Goal: Information Seeking & Learning: Learn about a topic

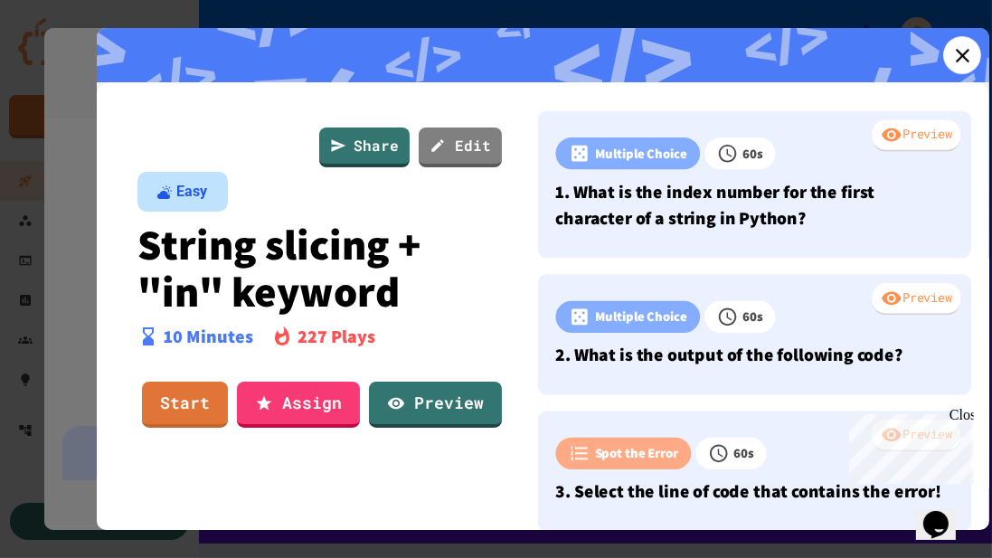
click at [964, 62] on icon at bounding box center [962, 55] width 24 height 24
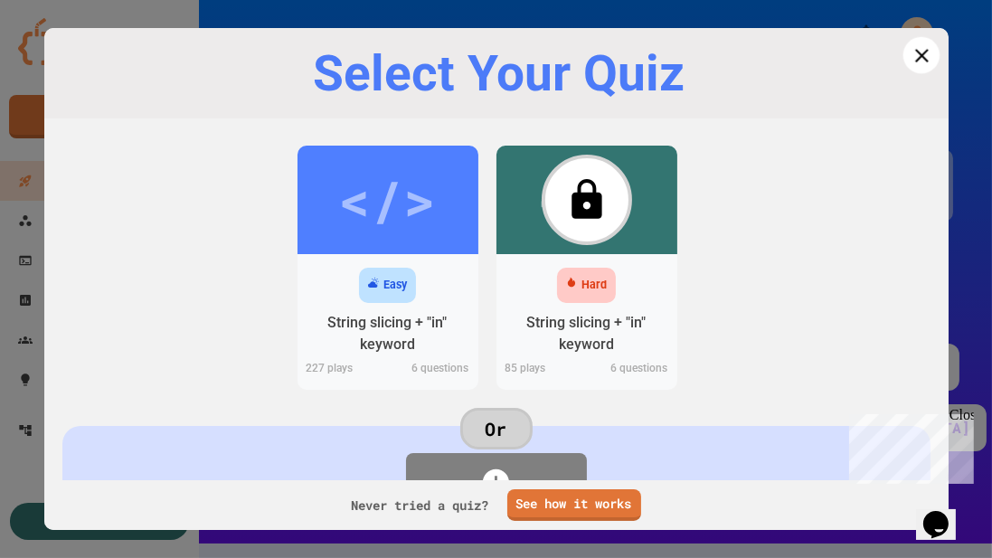
click at [909, 62] on icon at bounding box center [920, 54] width 23 height 23
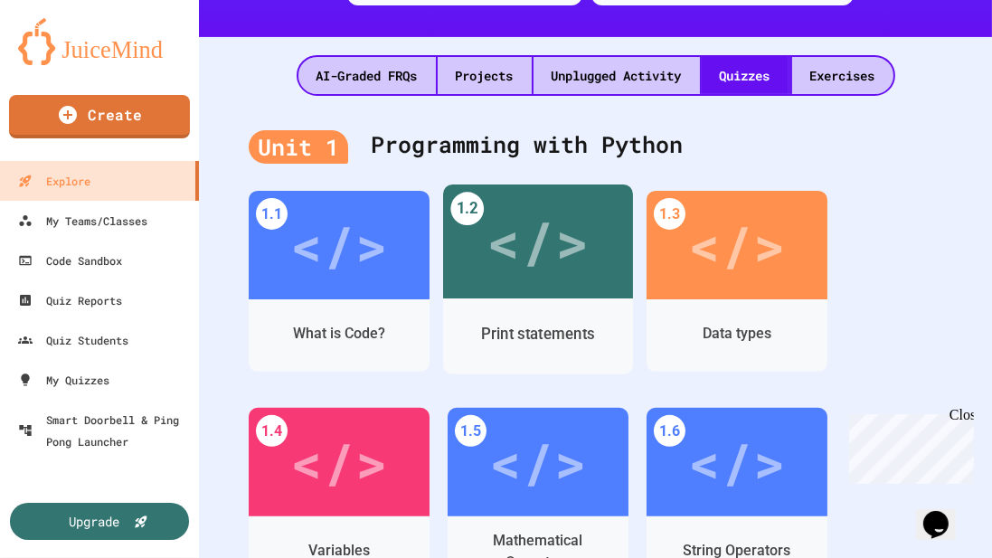
scroll to position [510, 0]
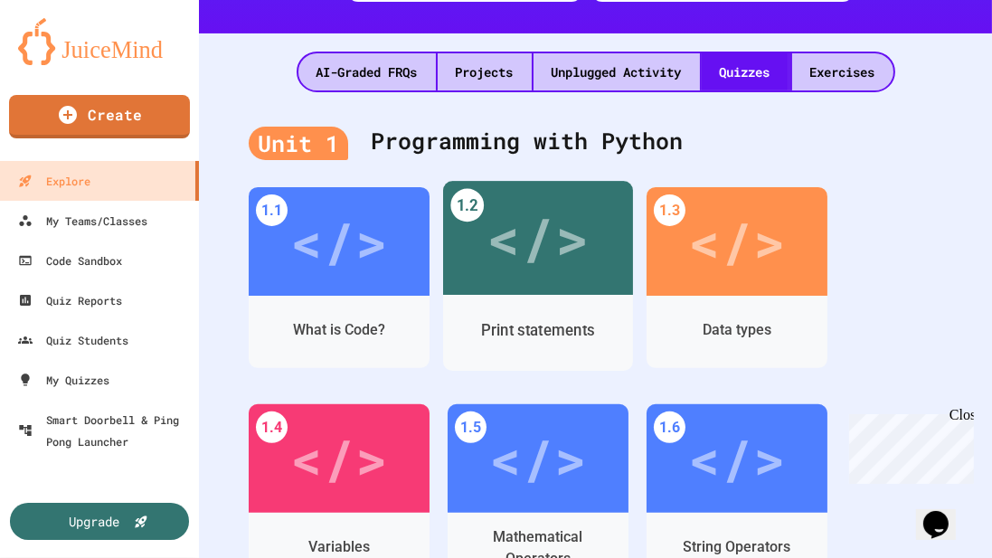
click at [569, 319] on div "Print statements" at bounding box center [538, 330] width 113 height 23
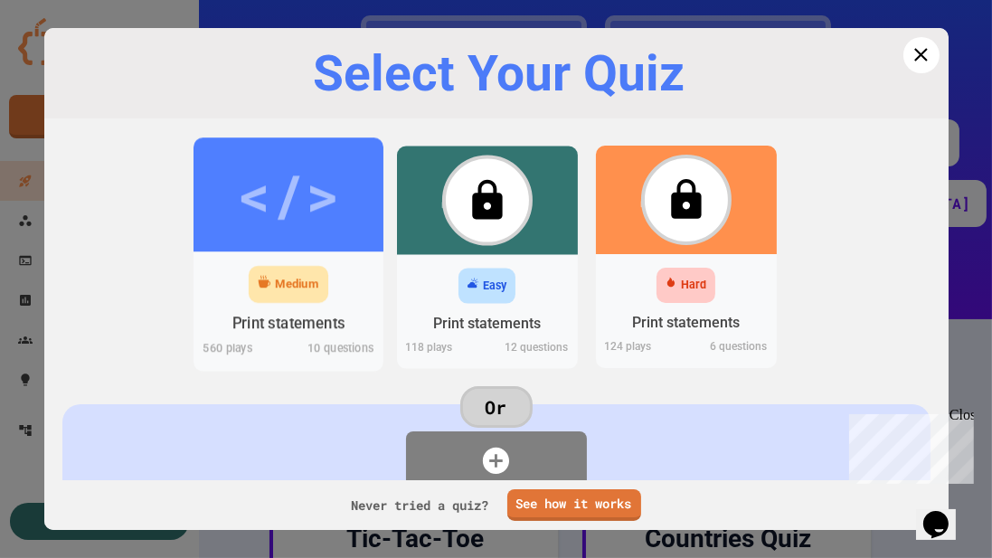
scroll to position [510, 0]
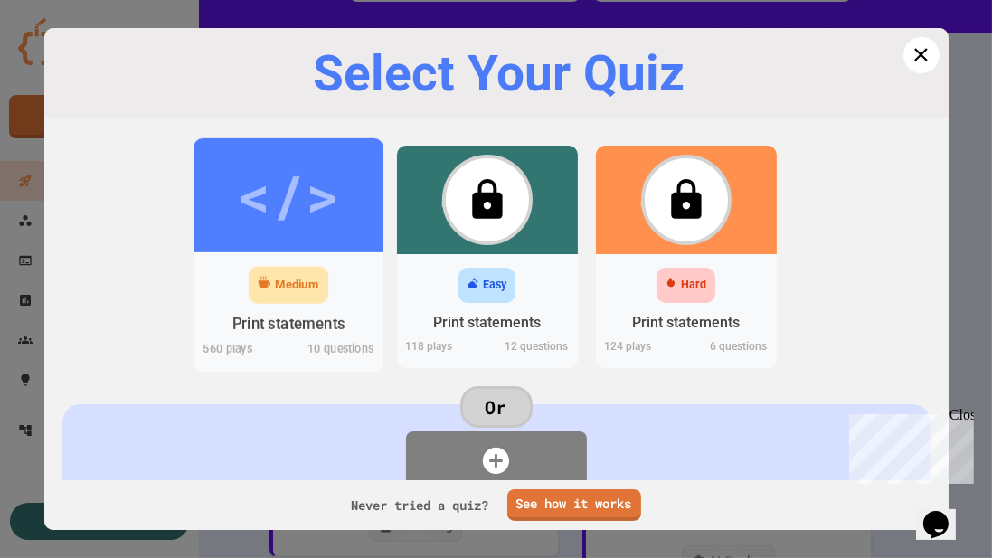
click at [337, 254] on div "Medium Print statements 560 play s 10 questions" at bounding box center [288, 311] width 190 height 119
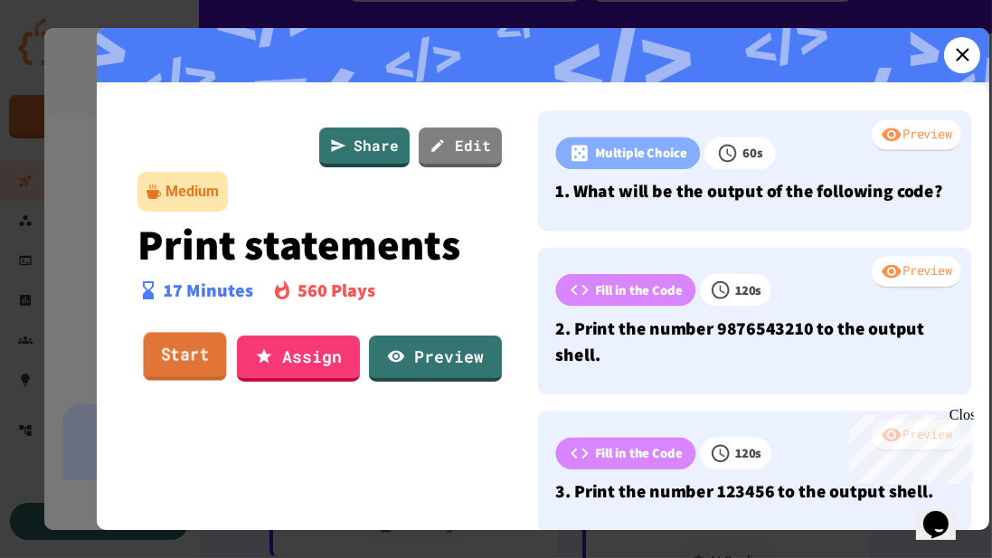
click at [185, 365] on link "Start" at bounding box center [184, 356] width 83 height 49
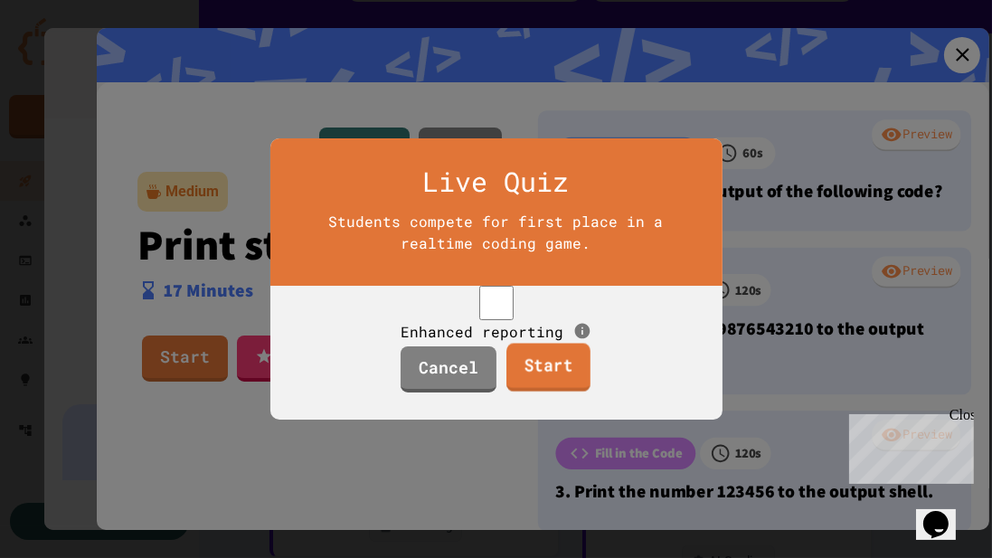
click at [543, 378] on link "Start" at bounding box center [548, 367] width 84 height 49
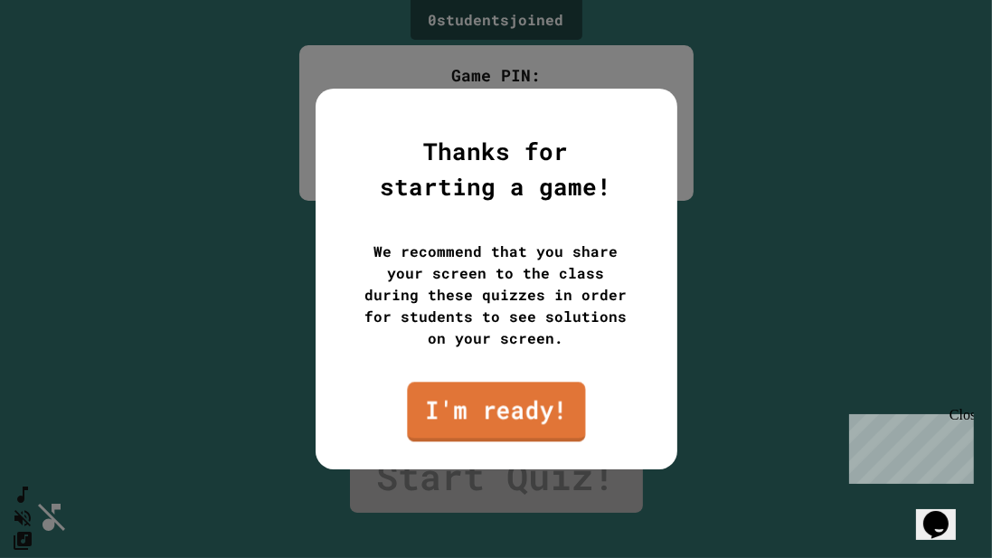
click at [522, 403] on link "I'm ready!" at bounding box center [496, 411] width 178 height 60
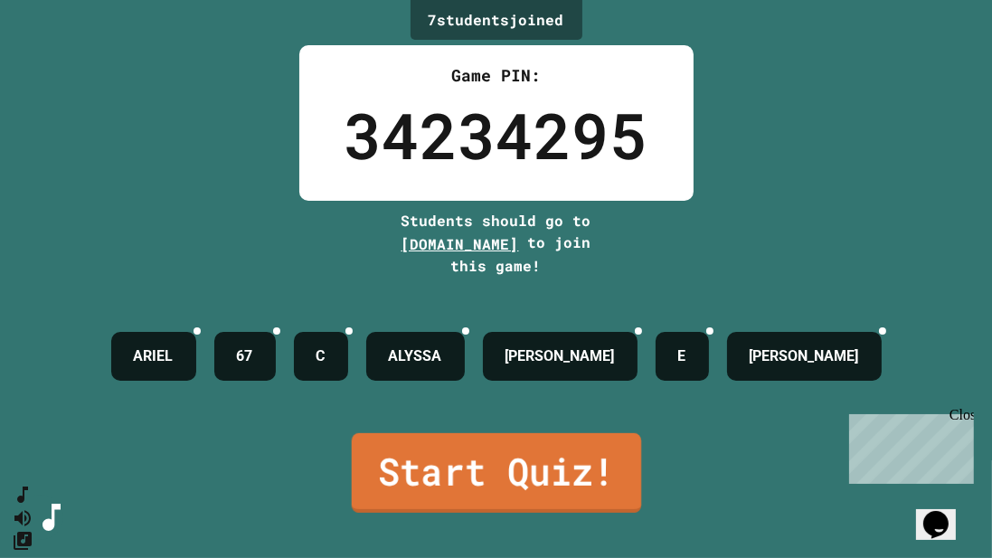
click at [414, 469] on link "Start Quiz!" at bounding box center [495, 473] width 289 height 80
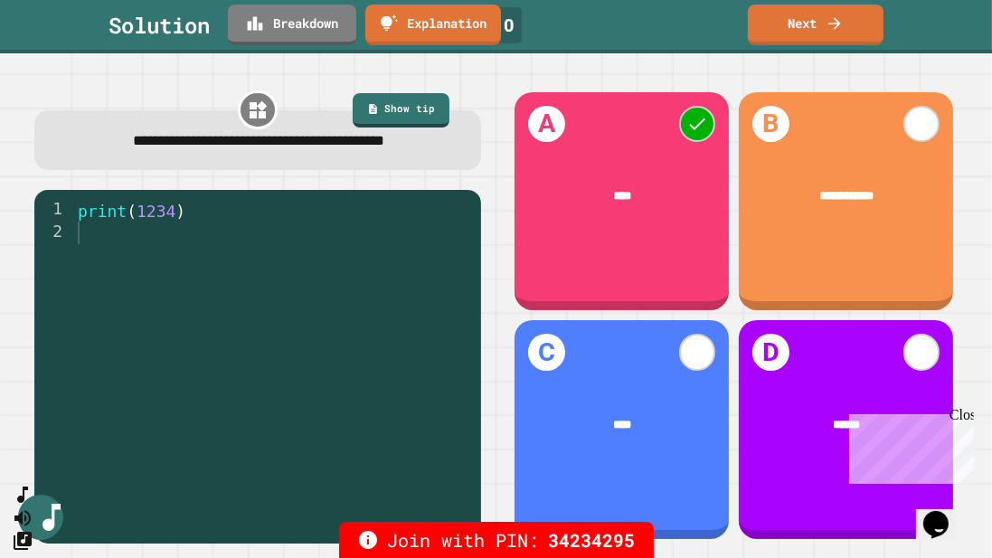
click at [968, 415] on div "Close" at bounding box center [959, 417] width 23 height 23
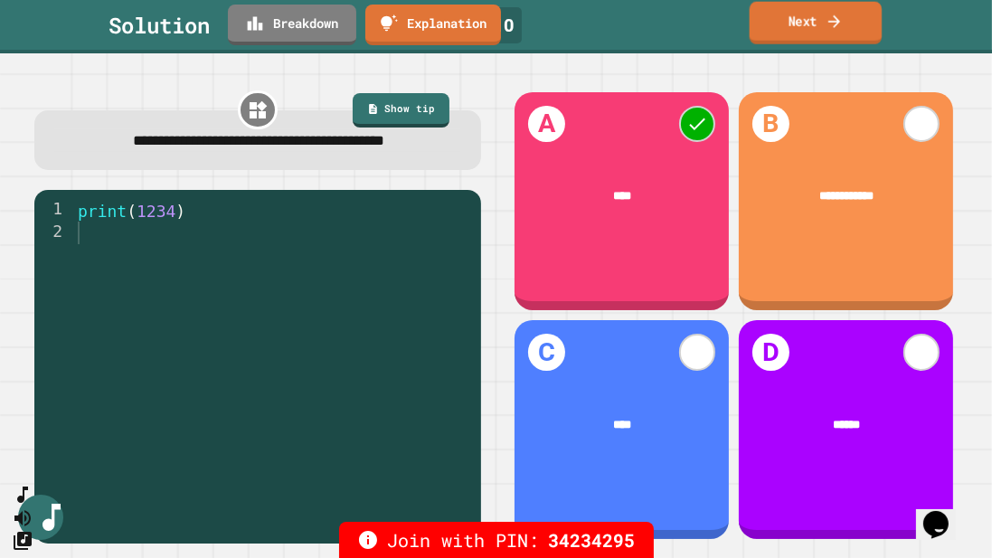
click at [831, 35] on link "Next" at bounding box center [815, 23] width 133 height 42
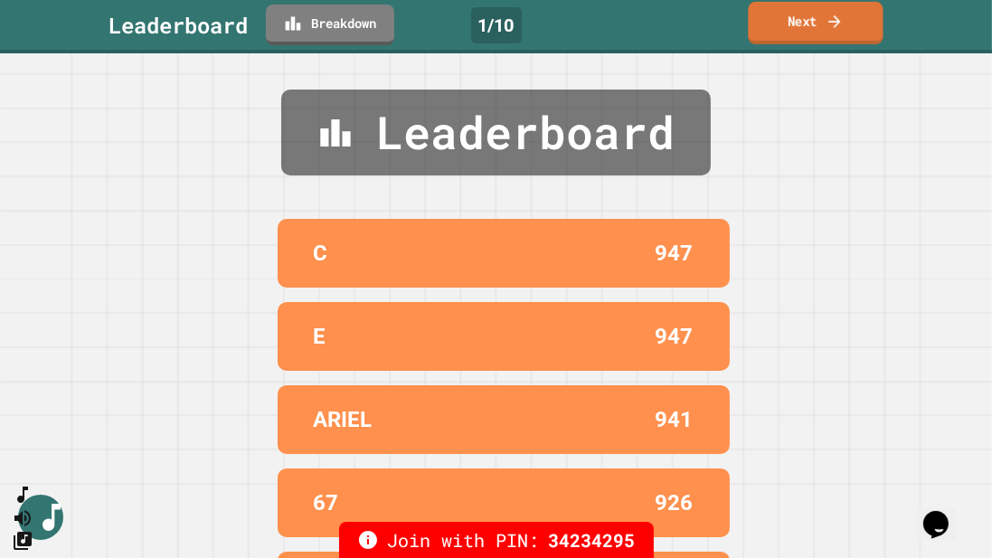
click at [843, 18] on link "Next" at bounding box center [815, 23] width 135 height 42
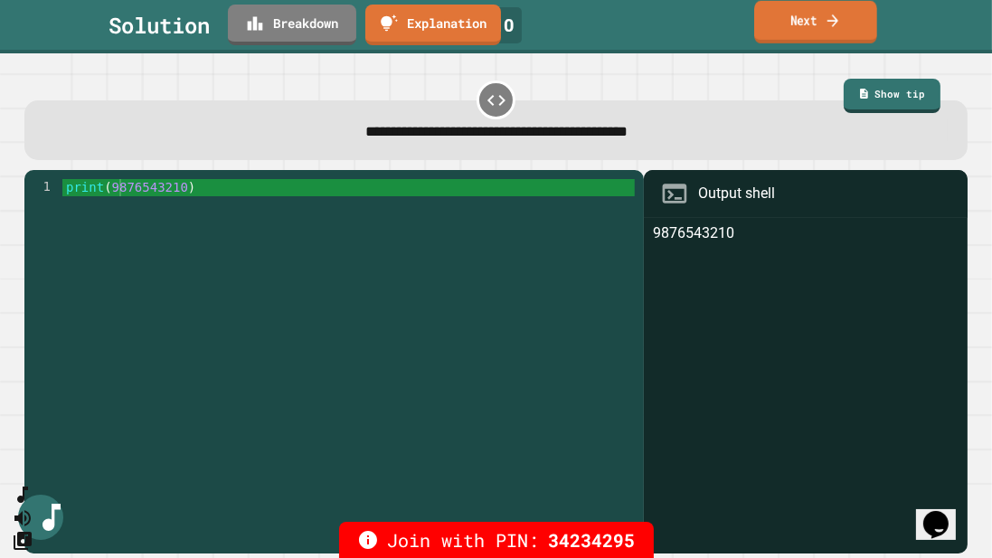
click at [773, 33] on link "Next" at bounding box center [815, 22] width 123 height 42
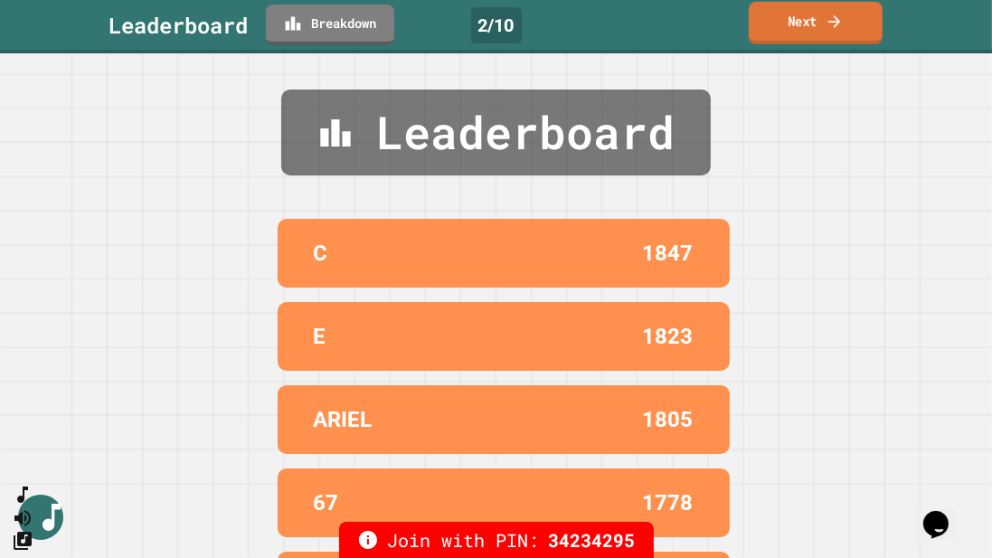
click at [800, 17] on link "Next" at bounding box center [815, 23] width 134 height 42
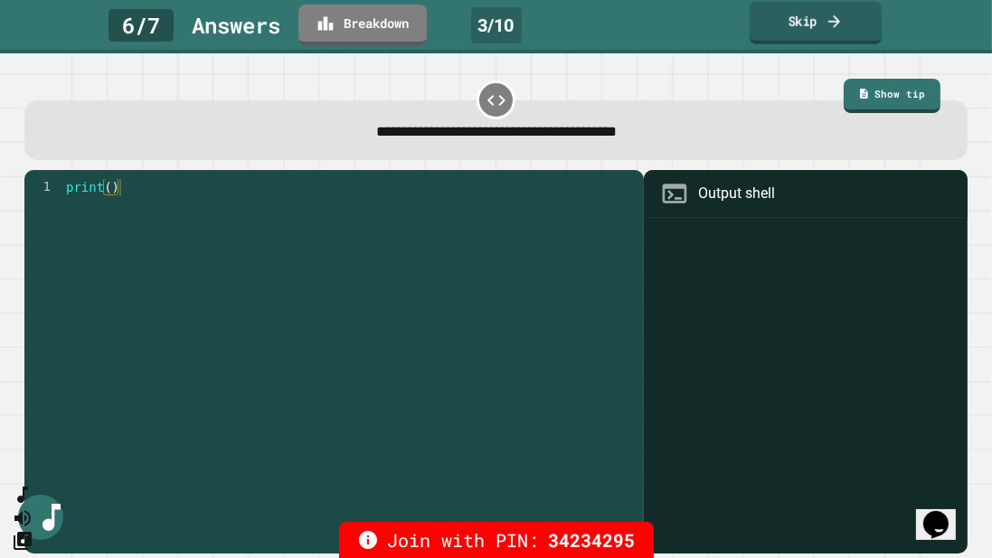
click at [809, 33] on link "Skip" at bounding box center [815, 23] width 133 height 42
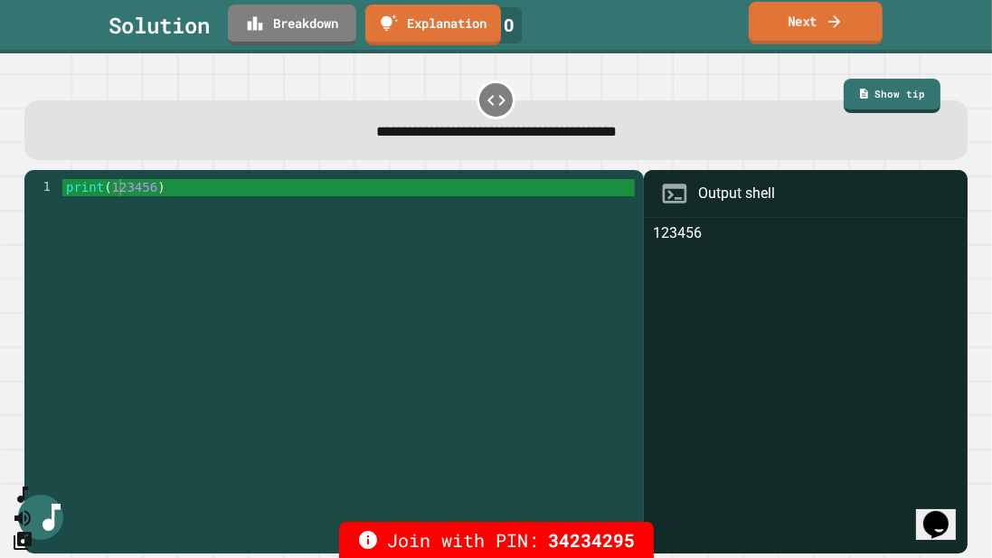
click at [776, 26] on link "Next" at bounding box center [815, 23] width 134 height 42
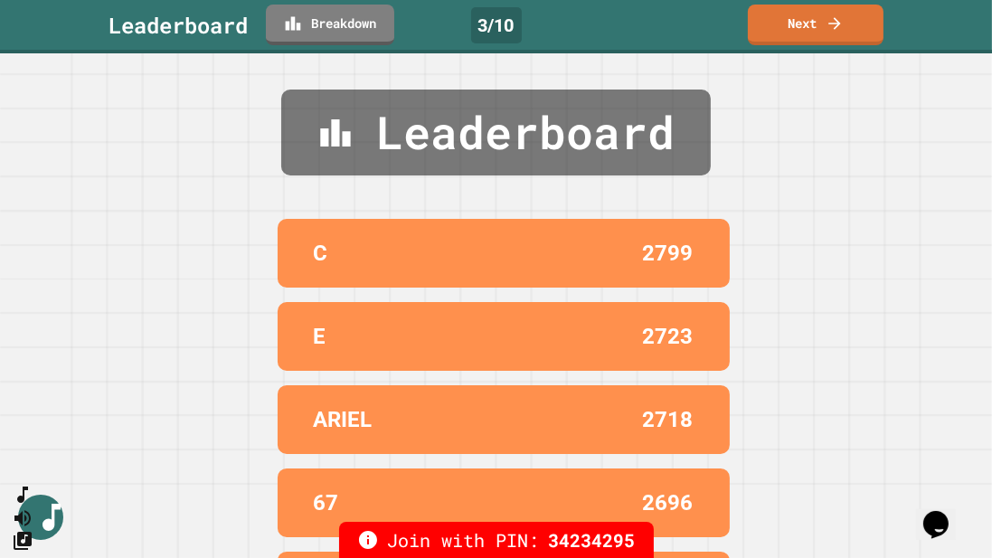
click at [751, 48] on div "Leaderboard Breakdown 3 / 10 Next" at bounding box center [496, 26] width 992 height 53
click at [770, 34] on link "Next" at bounding box center [815, 22] width 124 height 42
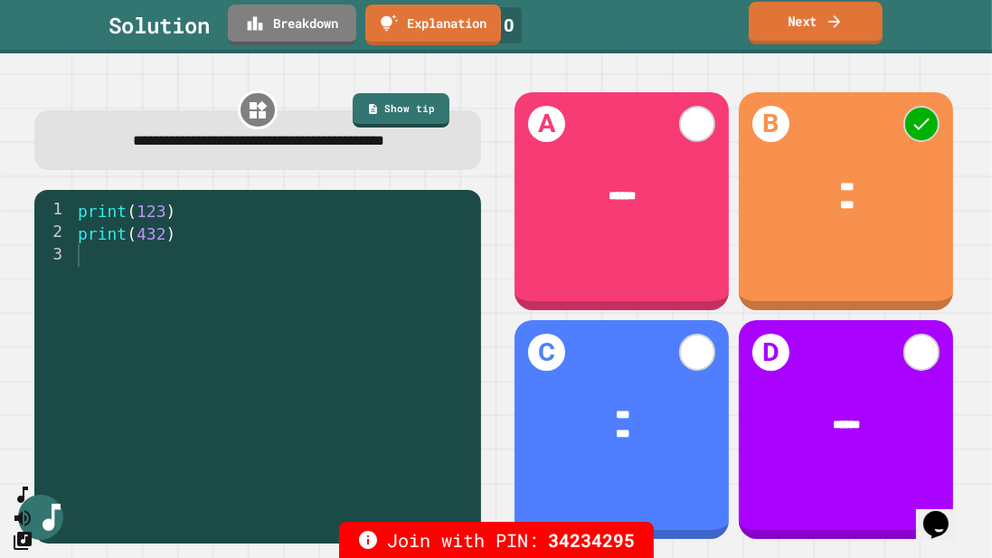
click at [839, 22] on icon at bounding box center [834, 20] width 12 height 13
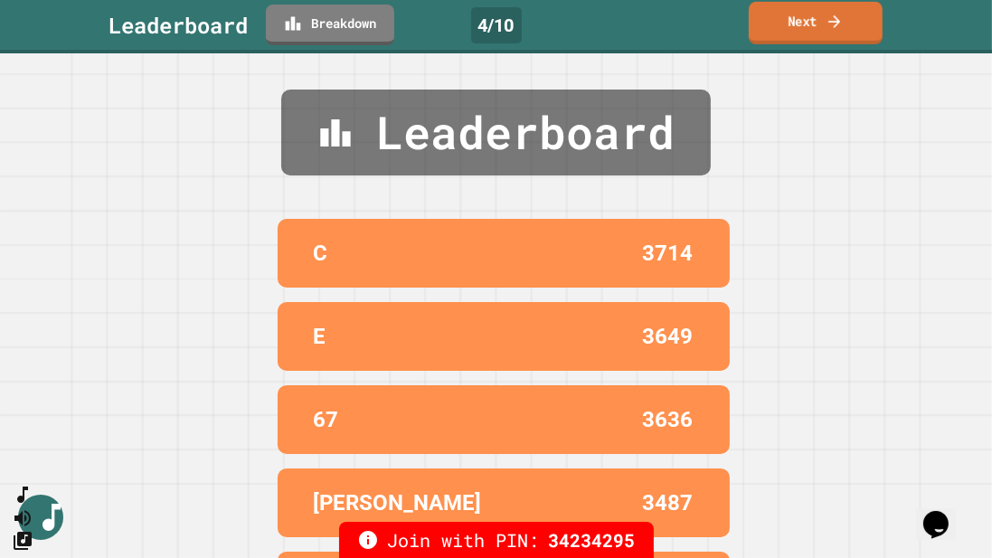
click at [839, 22] on icon at bounding box center [834, 20] width 12 height 13
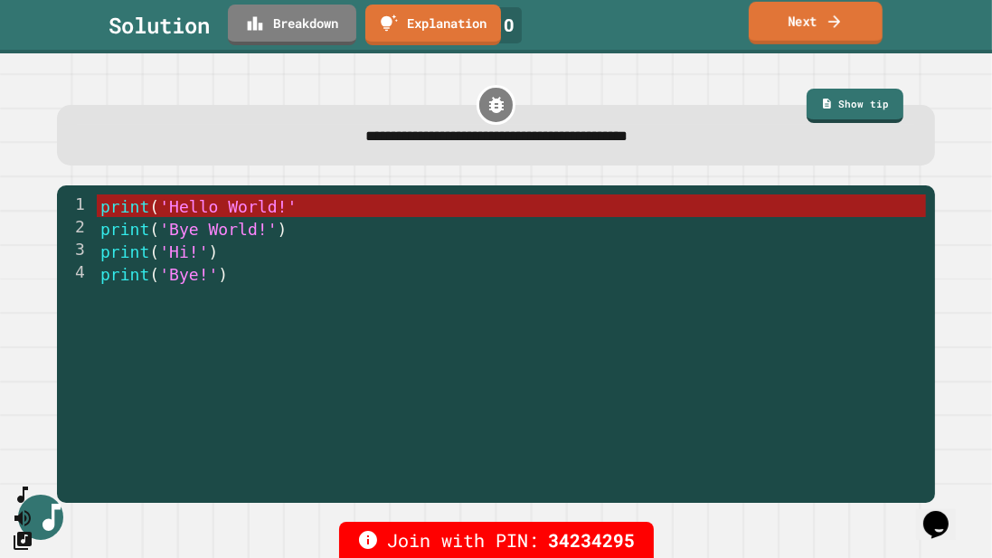
click at [831, 20] on icon at bounding box center [834, 21] width 18 height 19
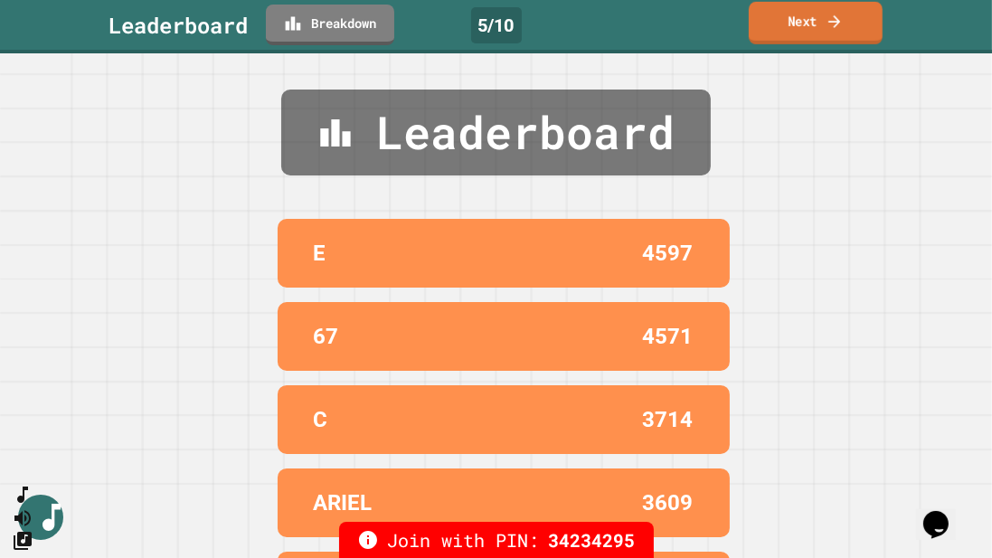
click at [831, 20] on icon at bounding box center [834, 21] width 18 height 19
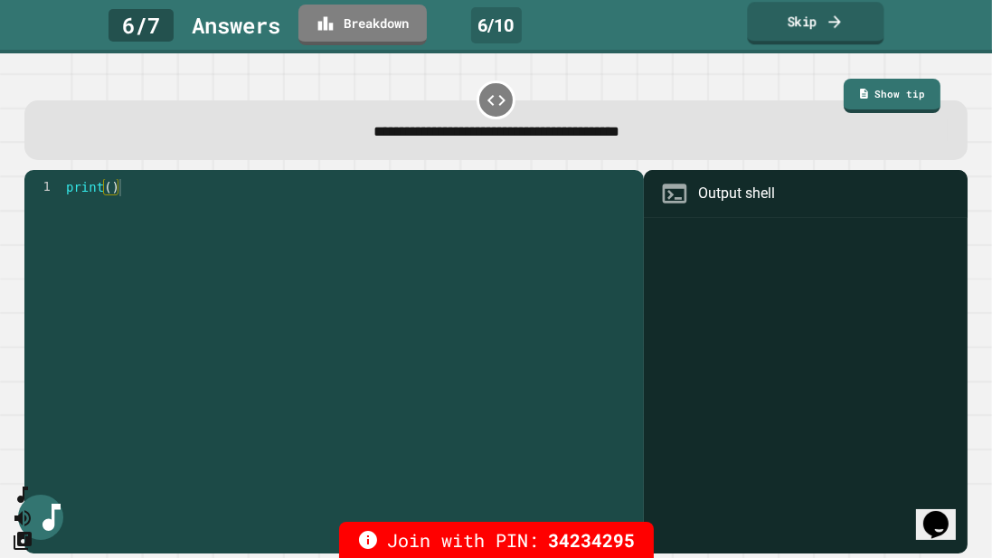
click at [814, 24] on link "Skip" at bounding box center [815, 23] width 136 height 42
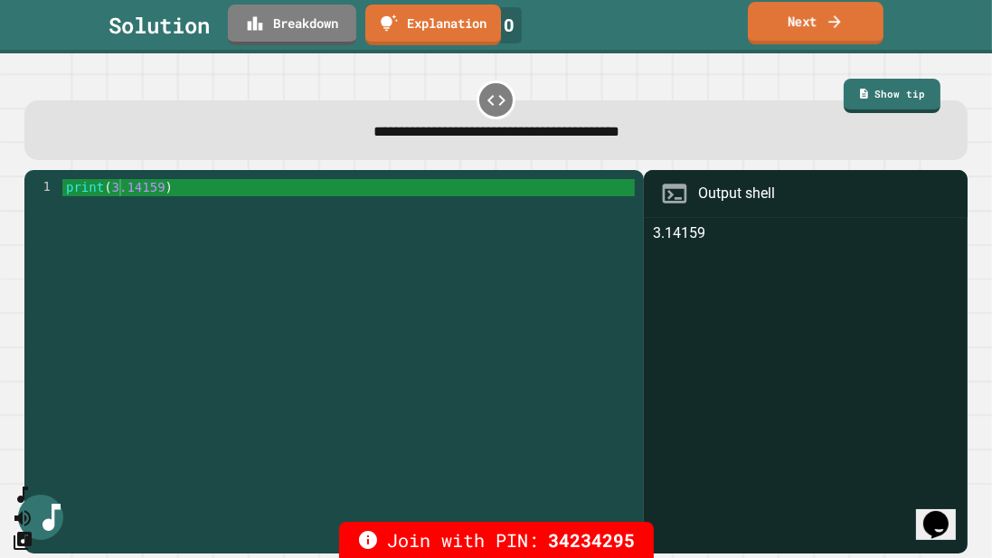
click at [789, 19] on link "Next" at bounding box center [816, 23] width 136 height 42
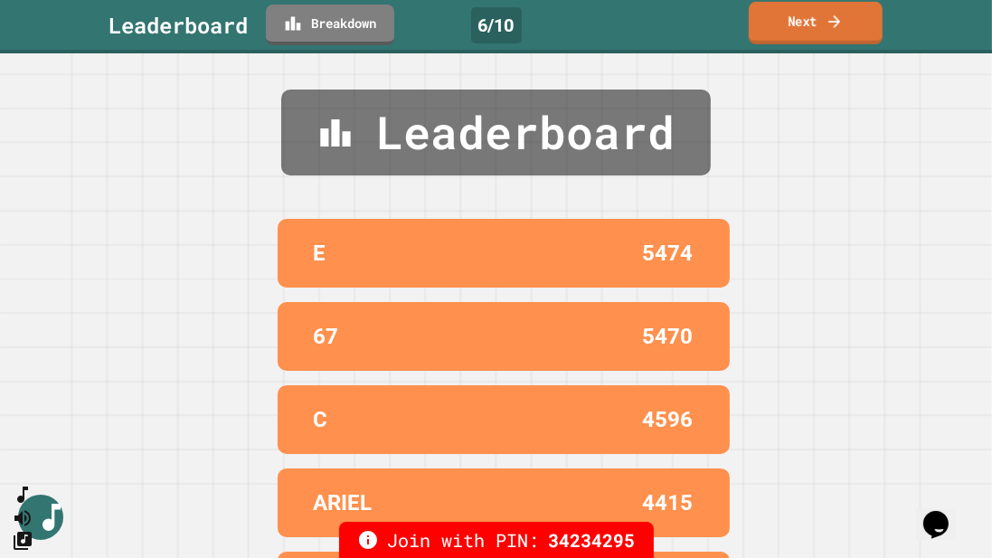
click at [766, 22] on link "Next" at bounding box center [815, 23] width 134 height 42
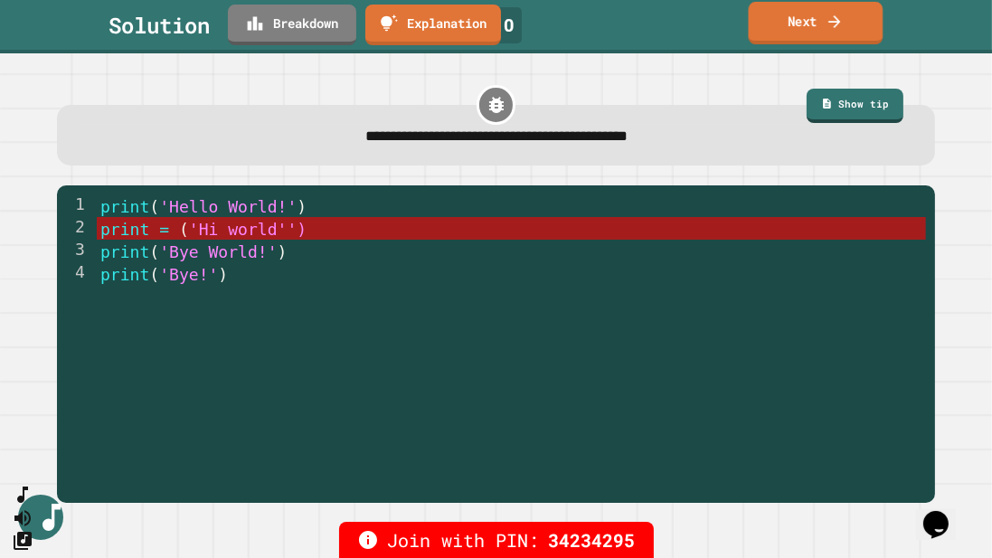
click at [822, 36] on link "Next" at bounding box center [815, 23] width 135 height 42
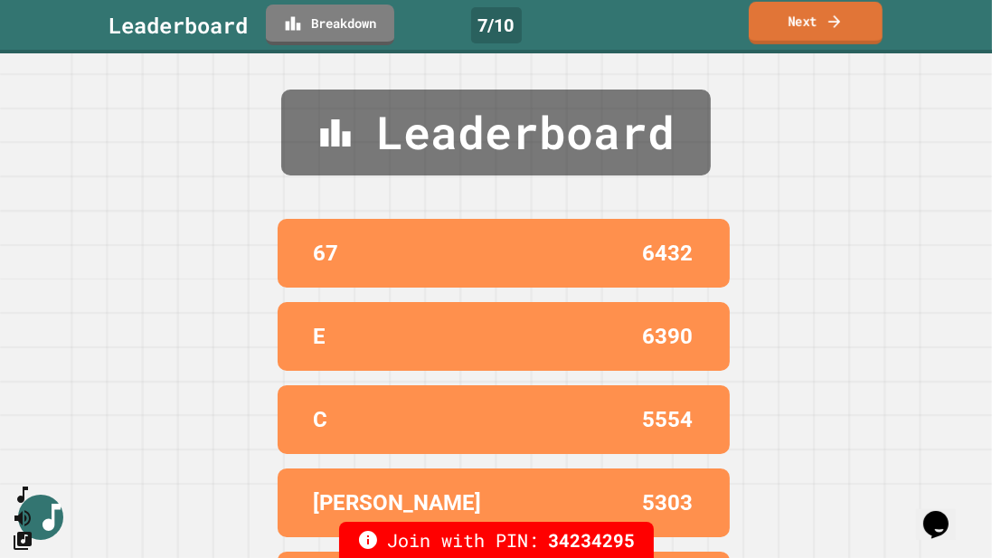
click at [775, 18] on link "Next" at bounding box center [815, 23] width 134 height 42
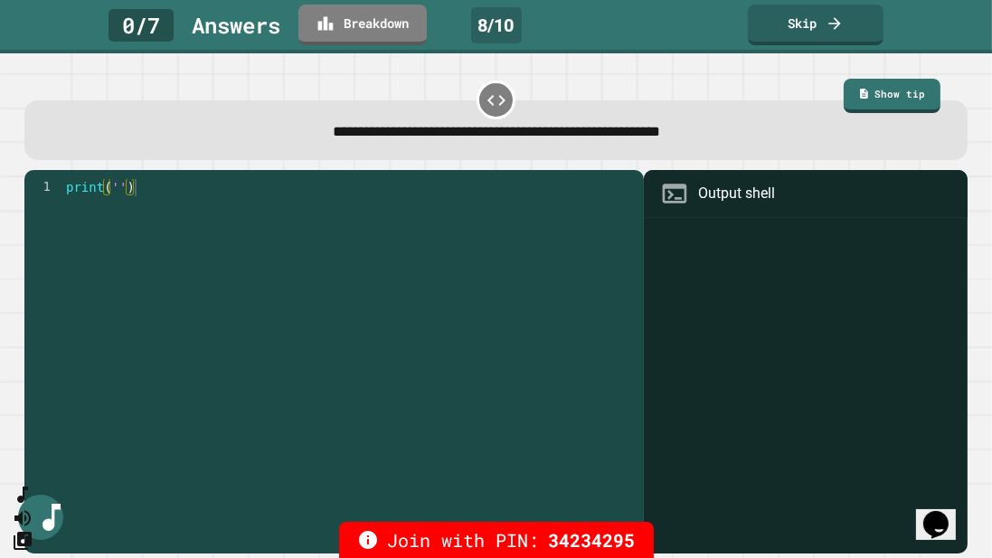
click at [117, 193] on div "print ( '' )" at bounding box center [348, 368] width 572 height 378
type textarea "*********"
click at [142, 197] on div "print ( '' )" at bounding box center [348, 368] width 572 height 378
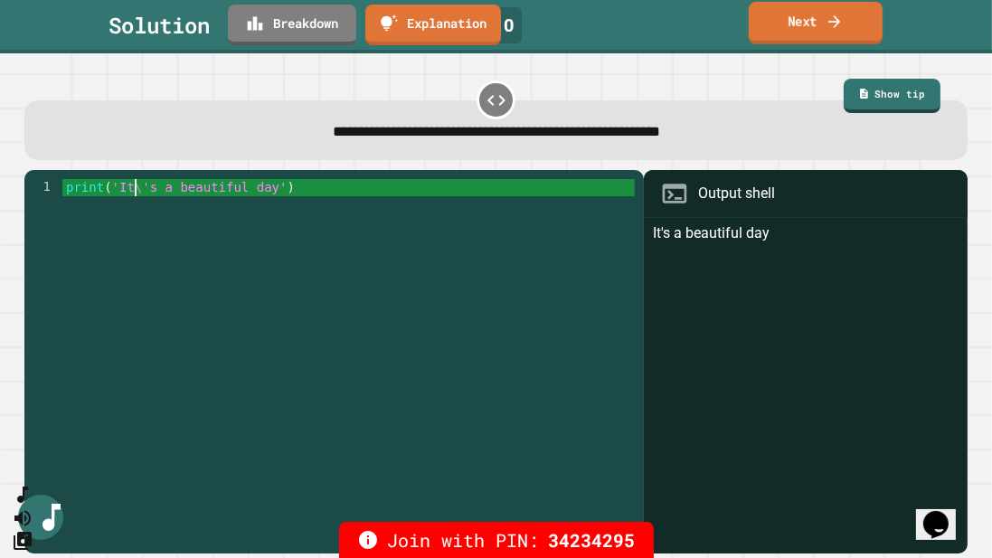
click at [814, 25] on link "Next" at bounding box center [815, 23] width 134 height 42
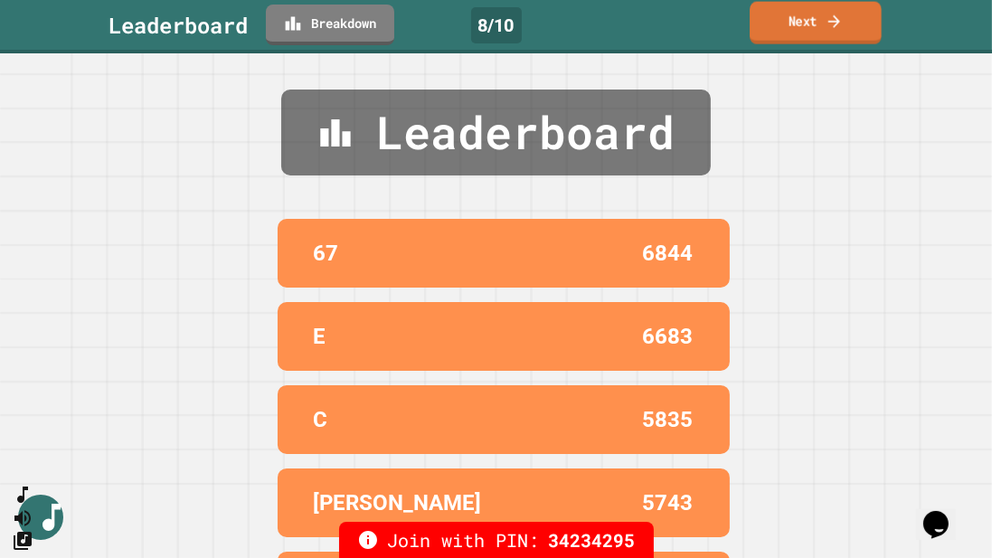
click at [773, 36] on link "Next" at bounding box center [815, 23] width 132 height 42
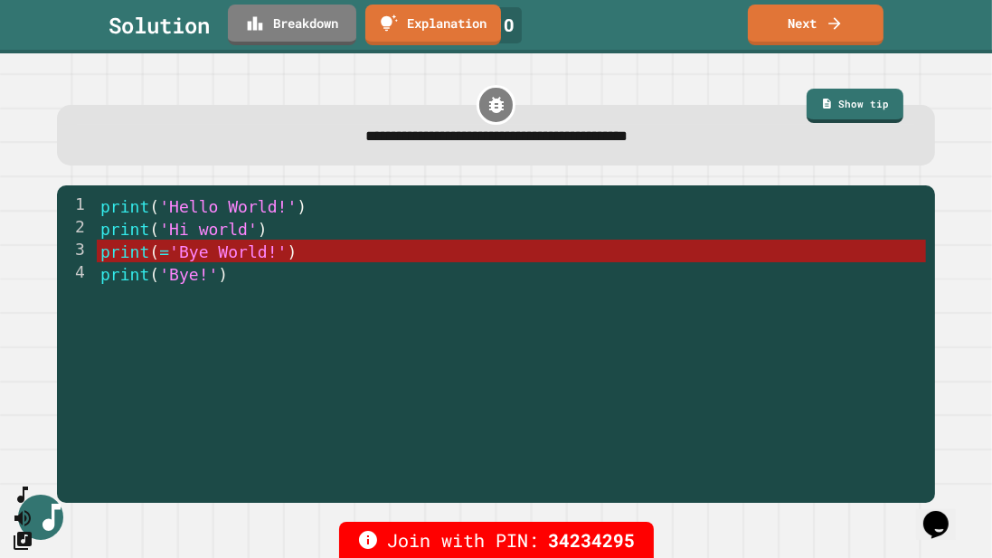
click at [783, 36] on link "Next" at bounding box center [816, 25] width 136 height 41
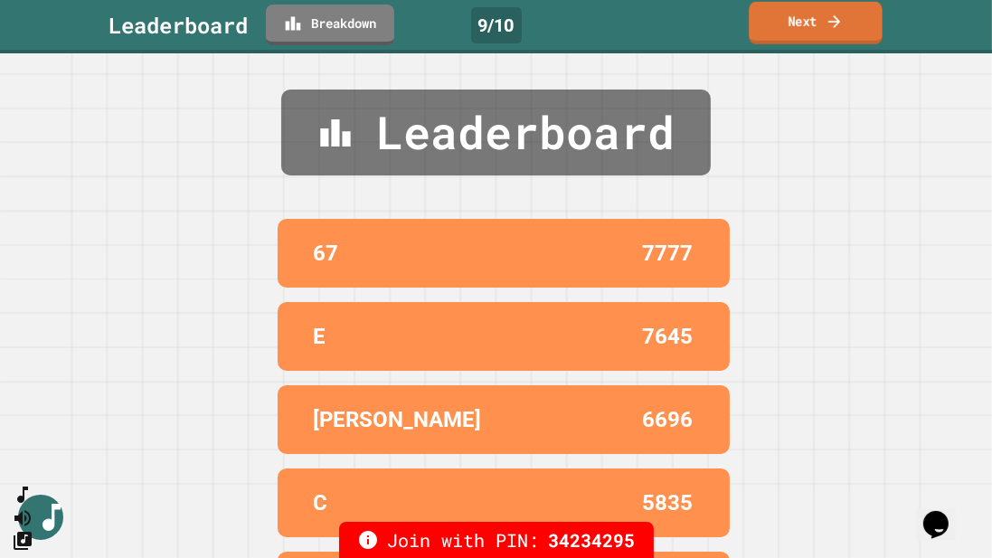
click at [822, 24] on link "Next" at bounding box center [814, 23] width 133 height 42
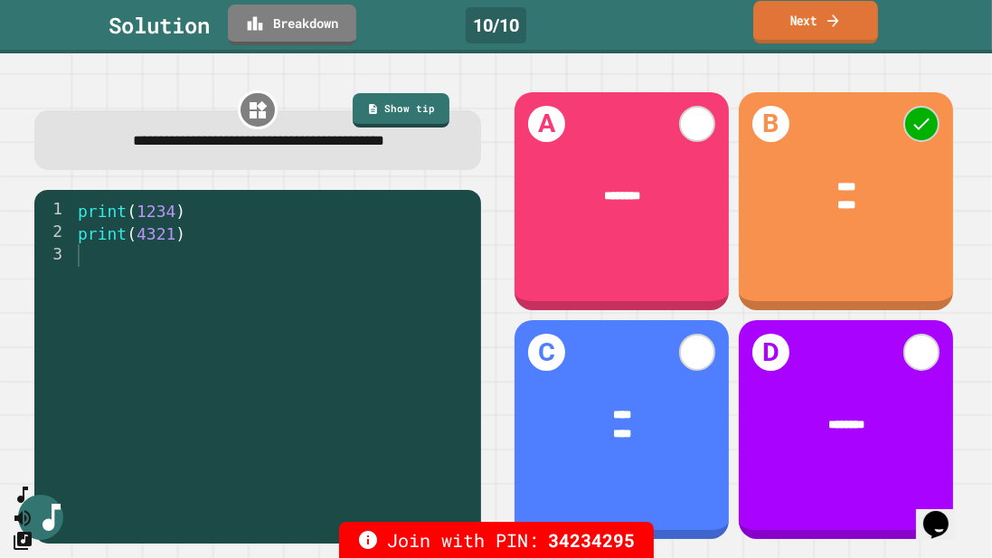
click at [797, 28] on link "Next" at bounding box center [815, 22] width 125 height 42
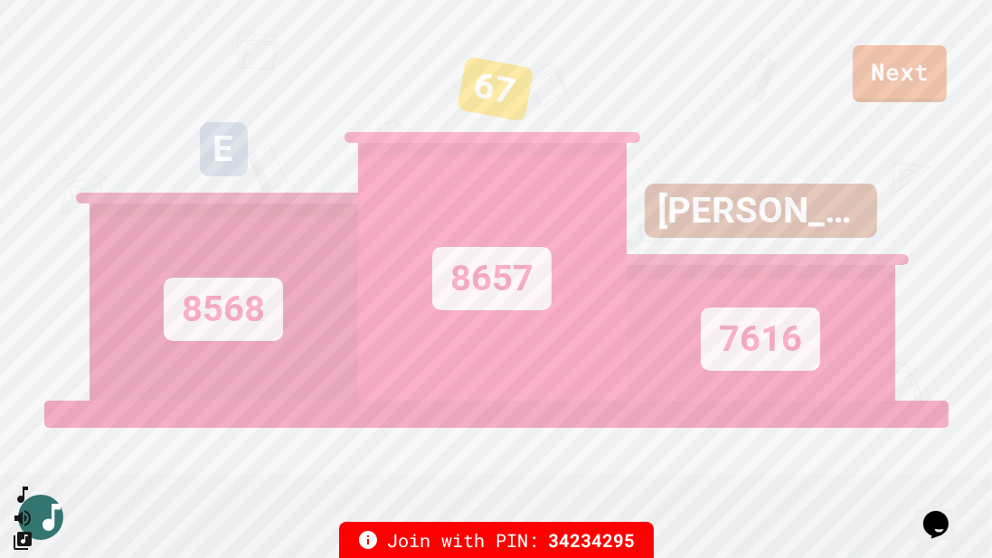
click at [889, 70] on div "JULIETTE 7616" at bounding box center [760, 200] width 268 height 400
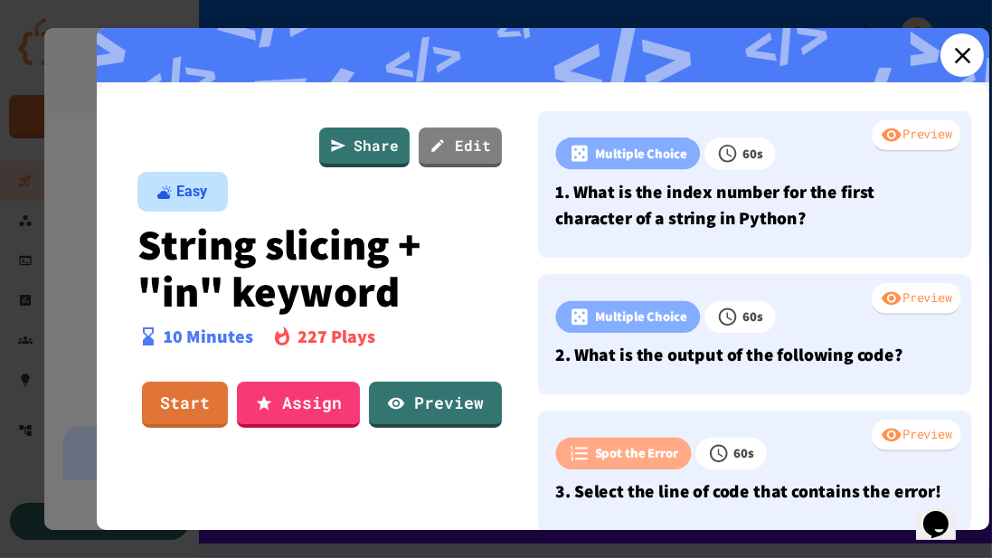
click at [965, 62] on icon at bounding box center [961, 55] width 27 height 27
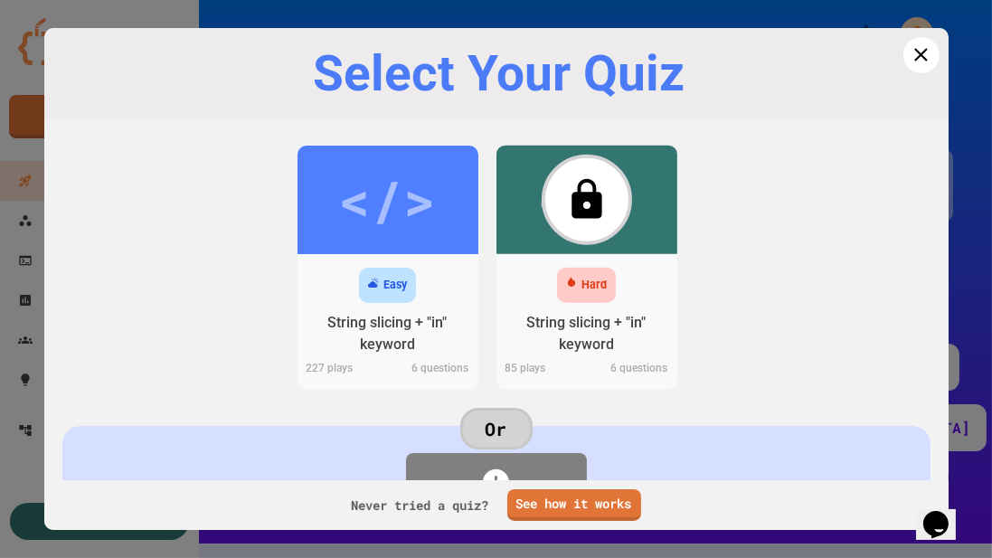
click at [927, 57] on icon at bounding box center [920, 54] width 23 height 23
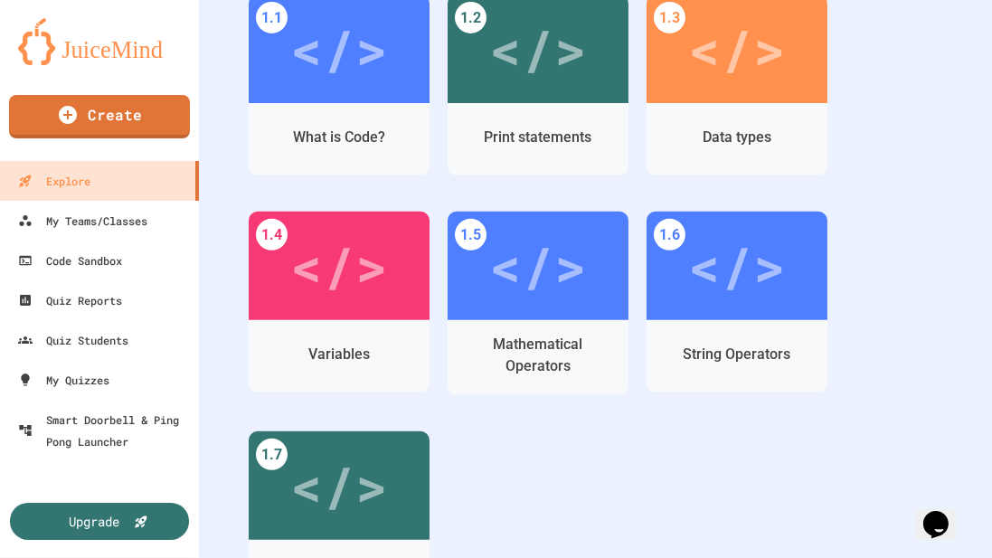
scroll to position [720, 0]
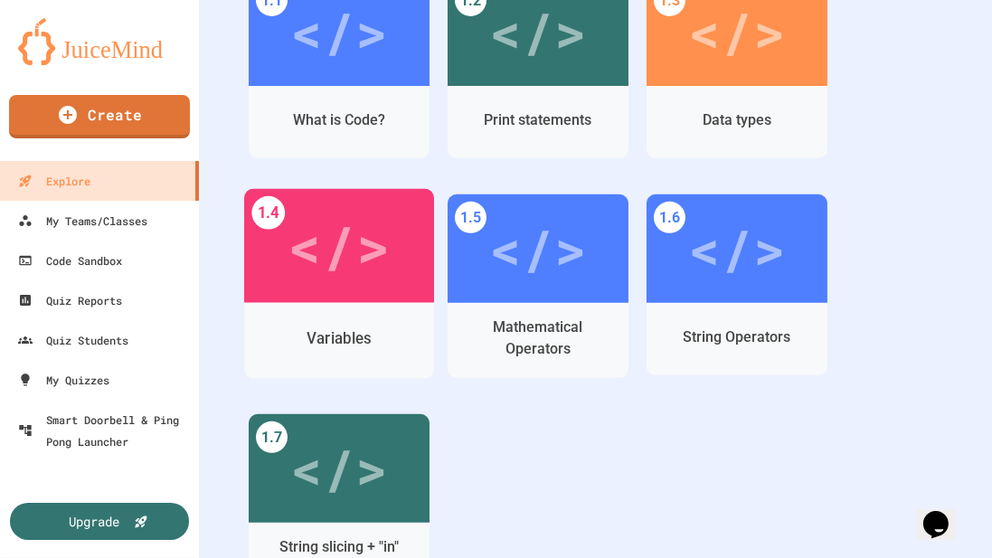
click at [385, 315] on div "Variables" at bounding box center [339, 338] width 190 height 52
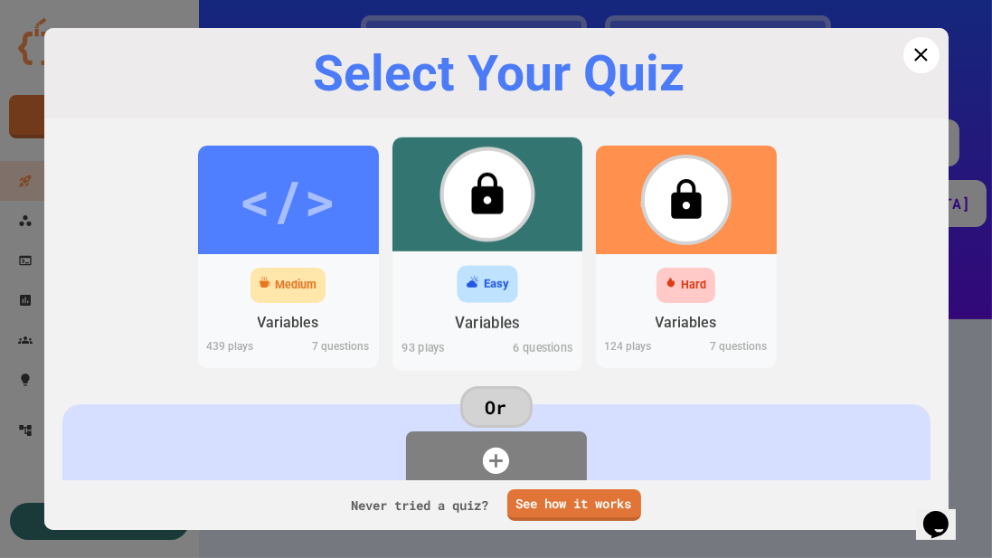
scroll to position [77, 0]
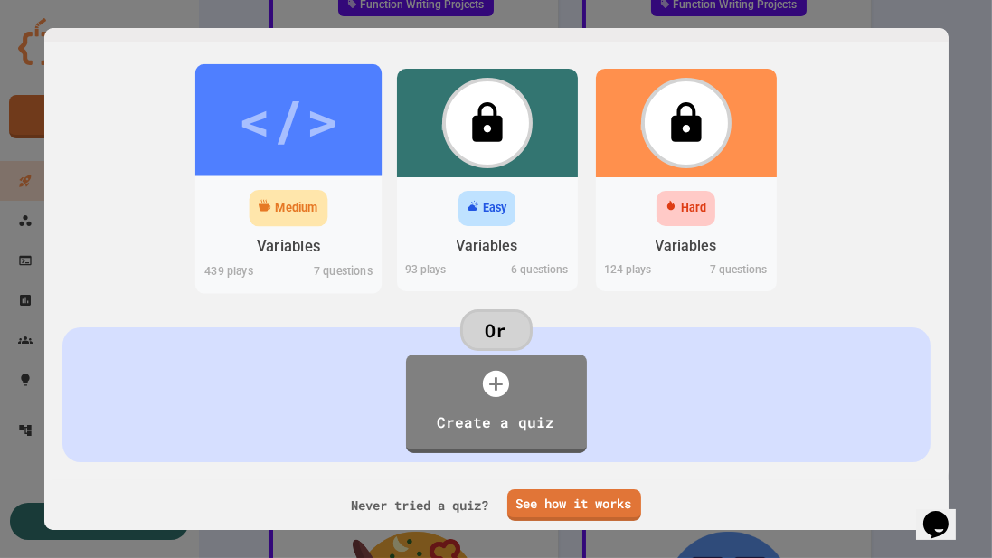
click at [311, 279] on div "7 questions" at bounding box center [334, 273] width 93 height 22
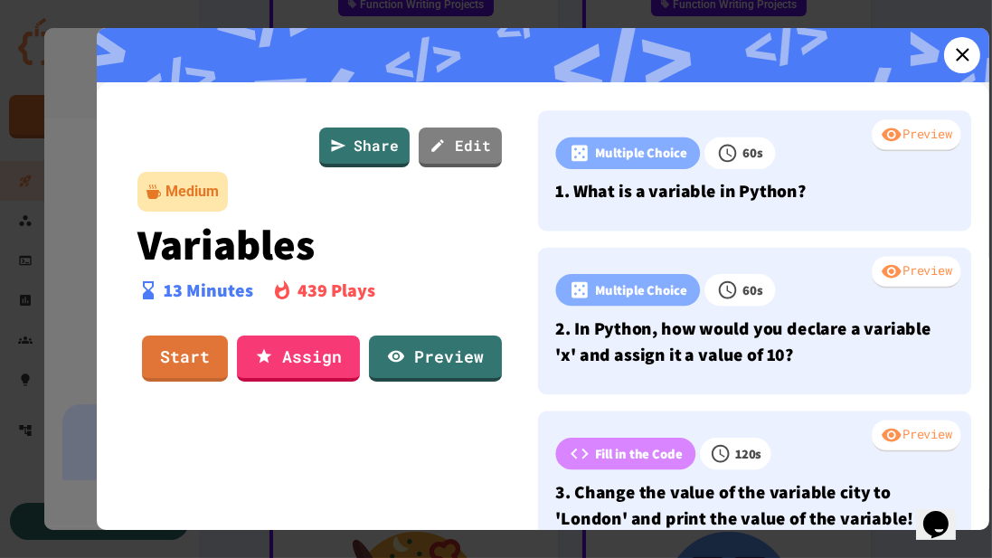
scroll to position [31, 0]
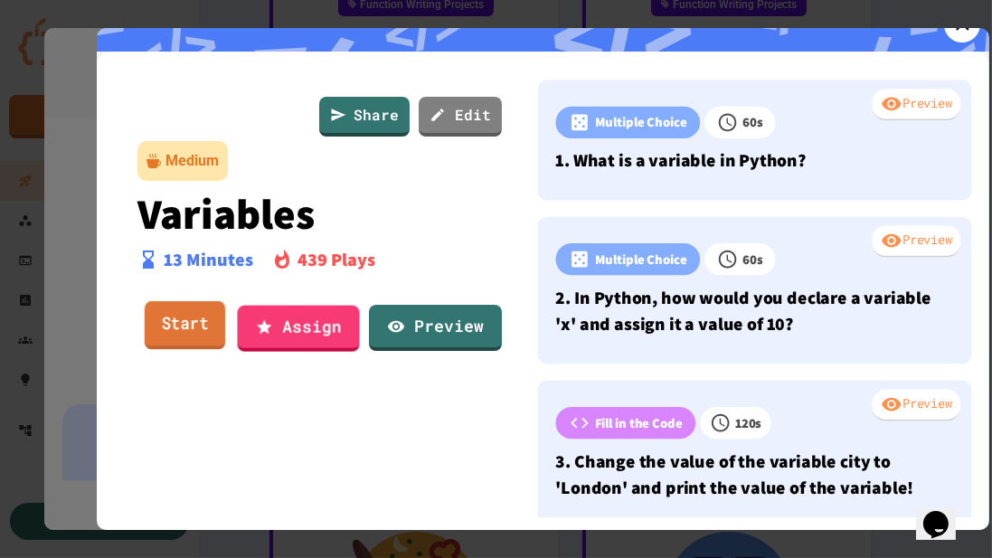
click at [194, 330] on link "Start" at bounding box center [185, 325] width 80 height 49
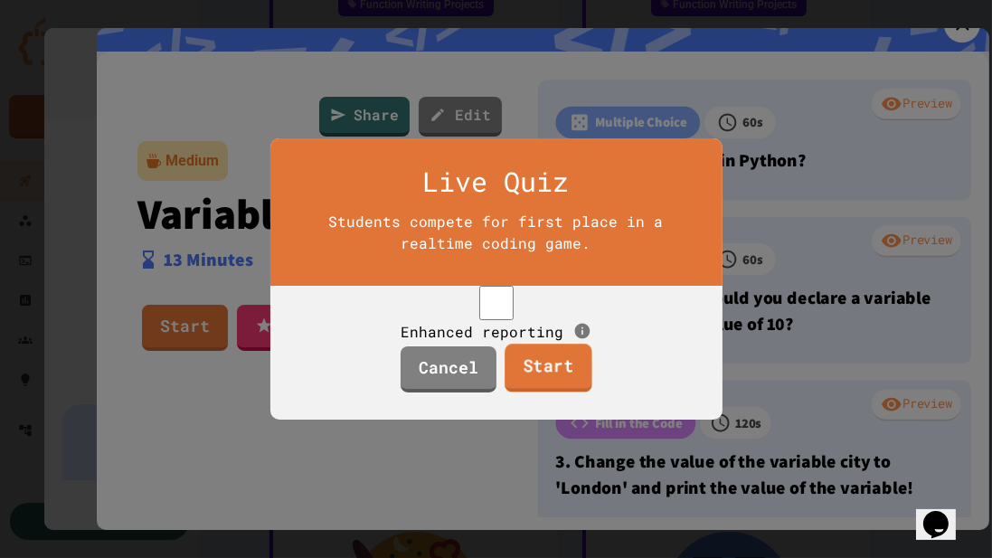
click at [534, 386] on link "Start" at bounding box center [548, 368] width 88 height 49
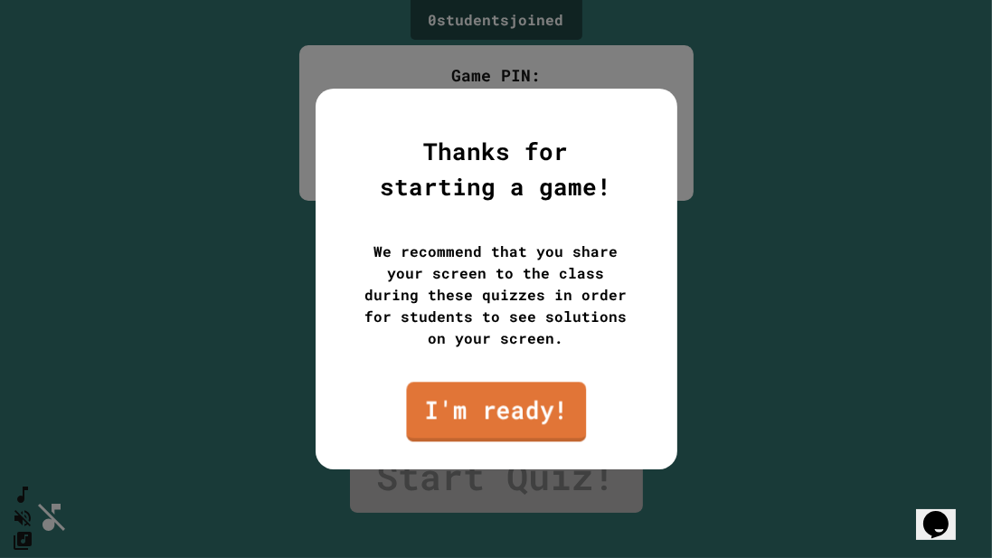
click at [534, 385] on link "I'm ready!" at bounding box center [496, 411] width 180 height 60
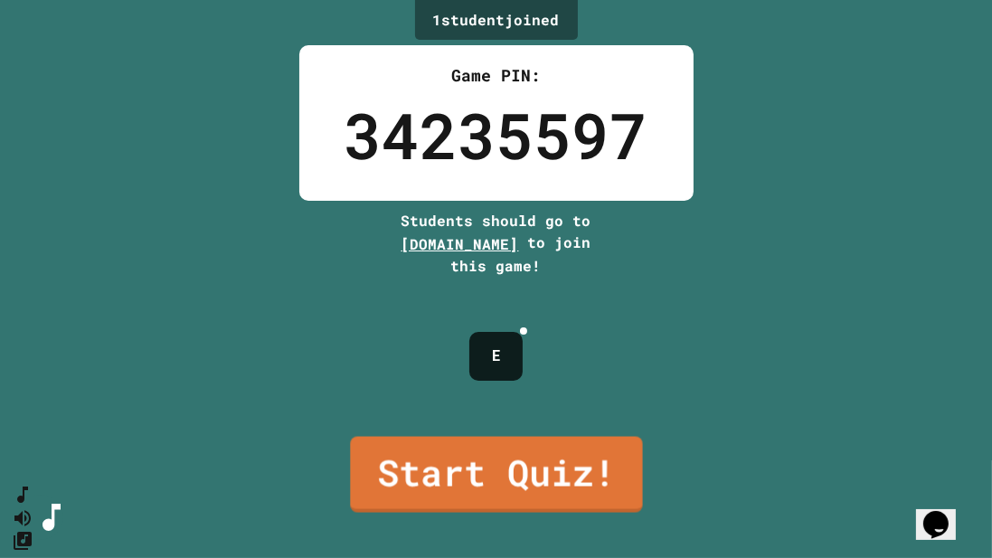
click at [33, 498] on button "SpeedDial basic example" at bounding box center [23, 495] width 22 height 23
click at [33, 498] on button "SpeedDial basic example" at bounding box center [19, 489] width 26 height 27
click at [33, 532] on icon "Change Music" at bounding box center [19, 545] width 26 height 26
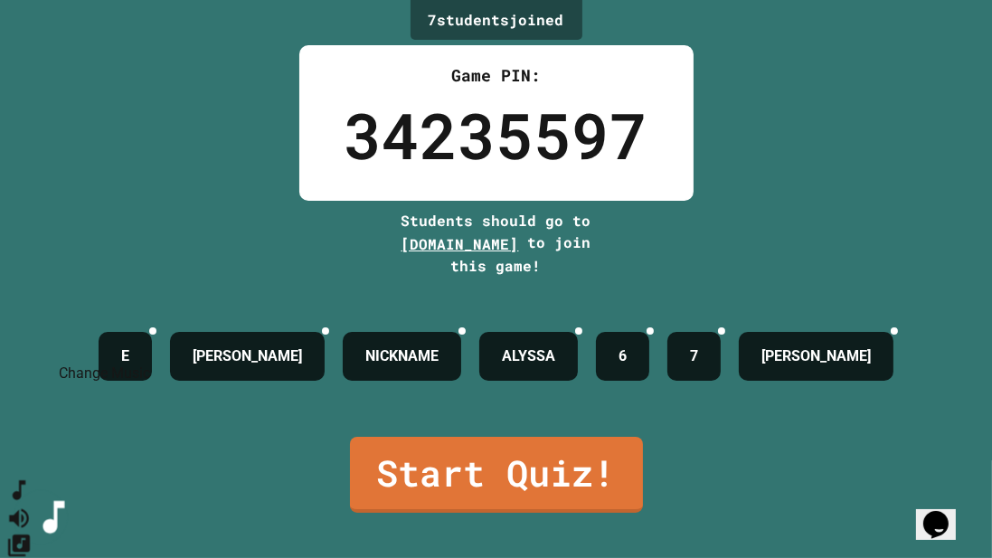
click at [33, 532] on icon "Change Music" at bounding box center [19, 545] width 26 height 26
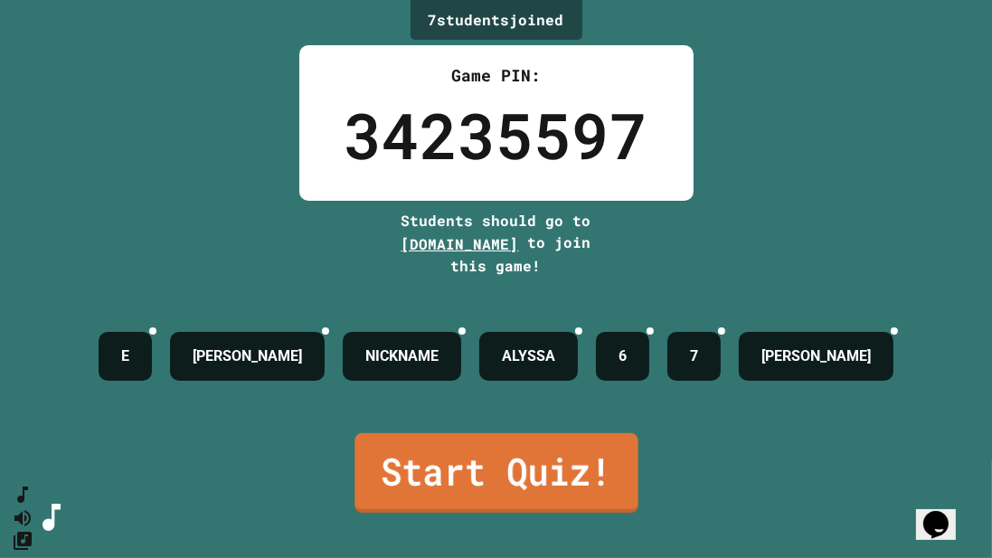
click at [430, 466] on link "Start Quiz!" at bounding box center [495, 473] width 283 height 80
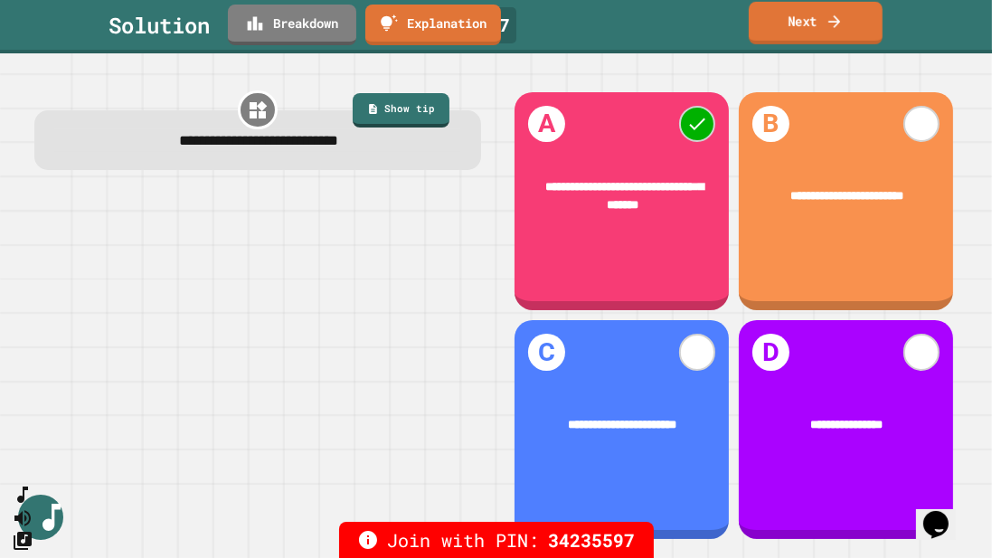
click at [815, 28] on link "Next" at bounding box center [815, 23] width 134 height 42
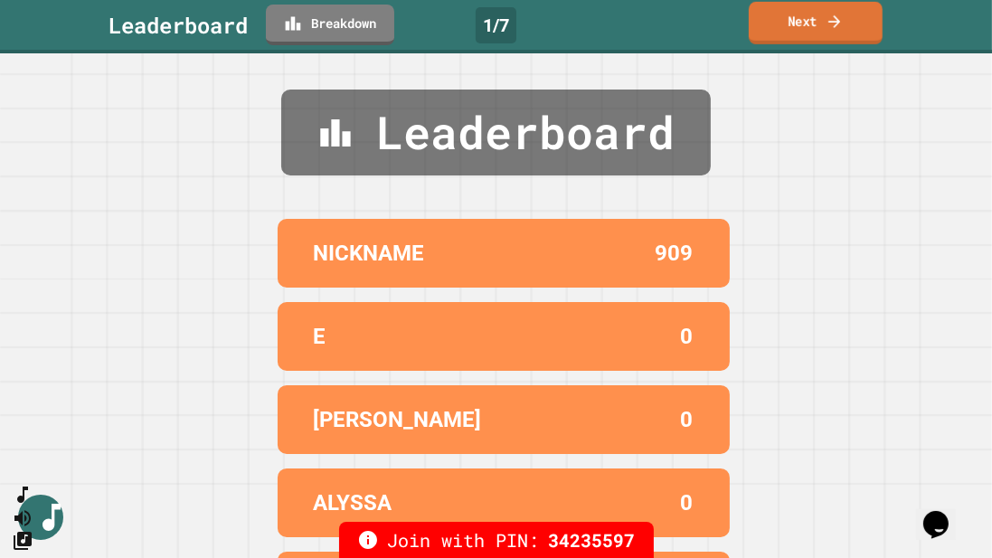
click at [806, 24] on link "Next" at bounding box center [815, 23] width 134 height 42
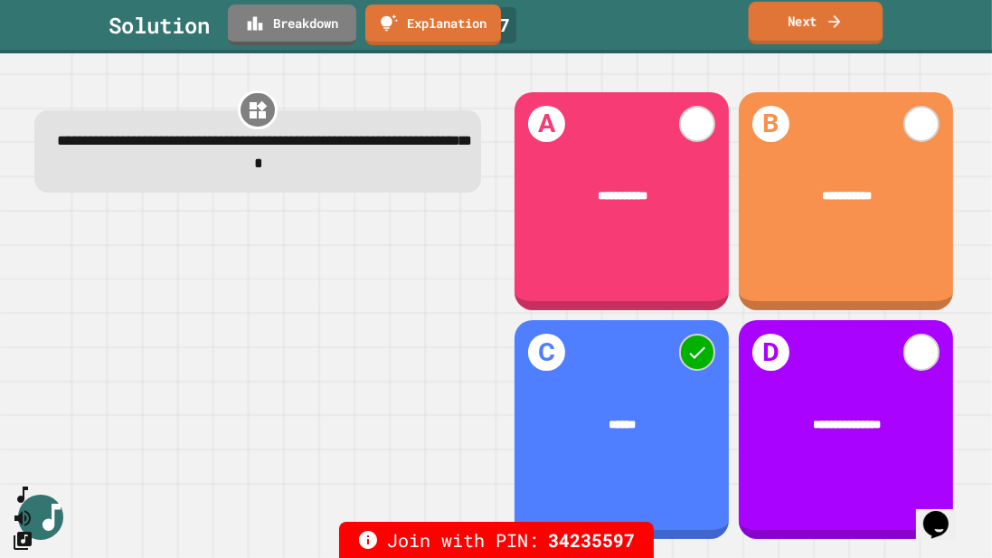
click at [798, 22] on link "Next" at bounding box center [815, 23] width 135 height 42
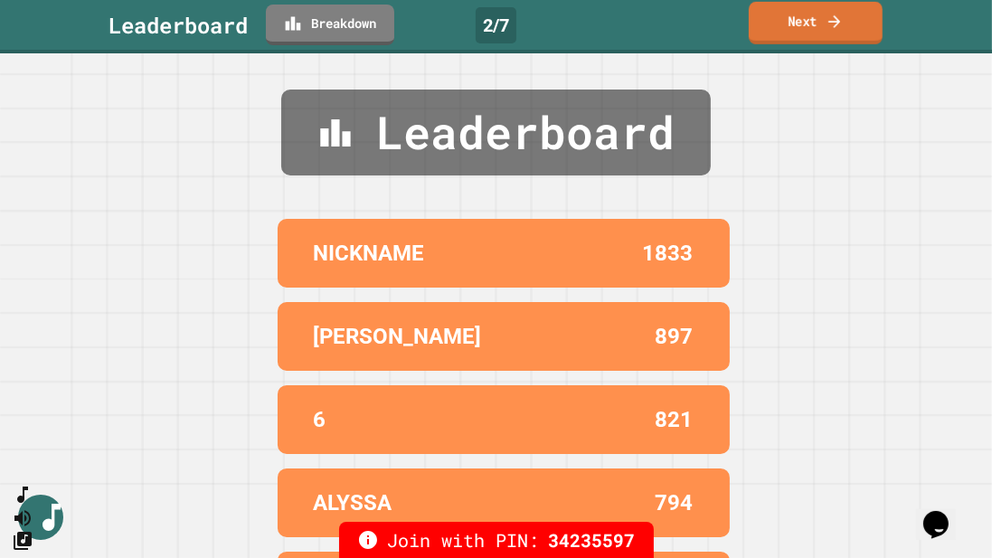
click at [765, 28] on link "Next" at bounding box center [815, 23] width 134 height 42
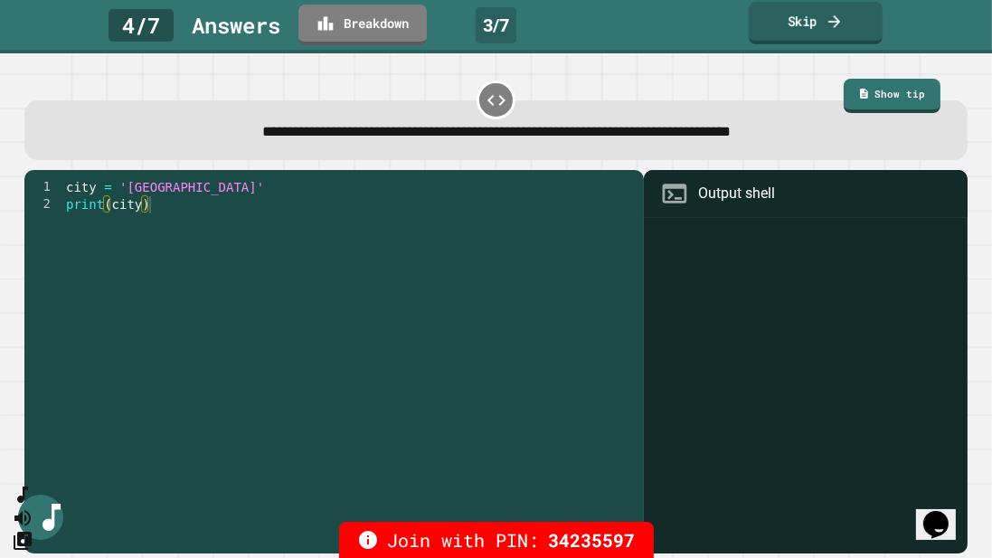
click at [809, 26] on link "Skip" at bounding box center [815, 23] width 134 height 42
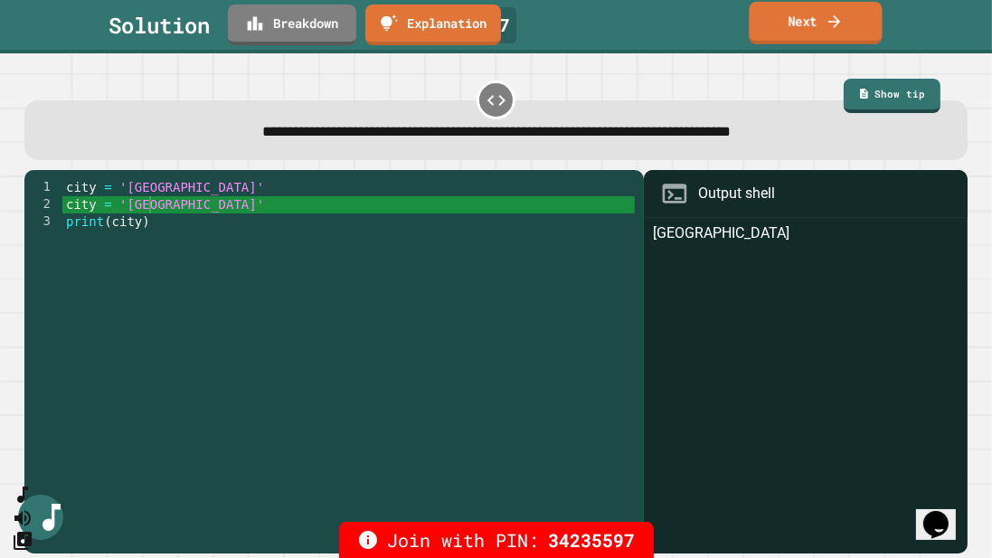
click at [792, 32] on link "Next" at bounding box center [814, 23] width 133 height 42
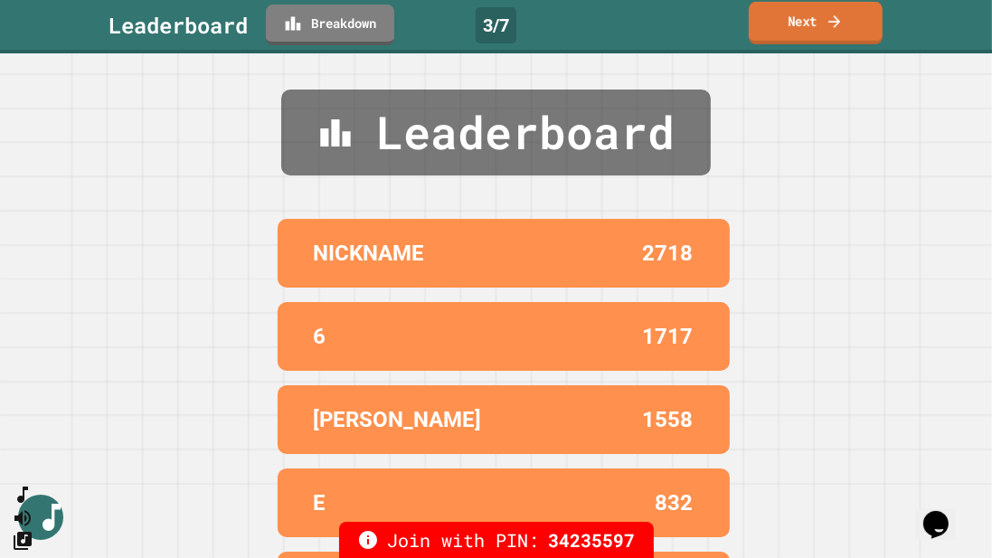
click at [802, 14] on link "Next" at bounding box center [815, 23] width 134 height 42
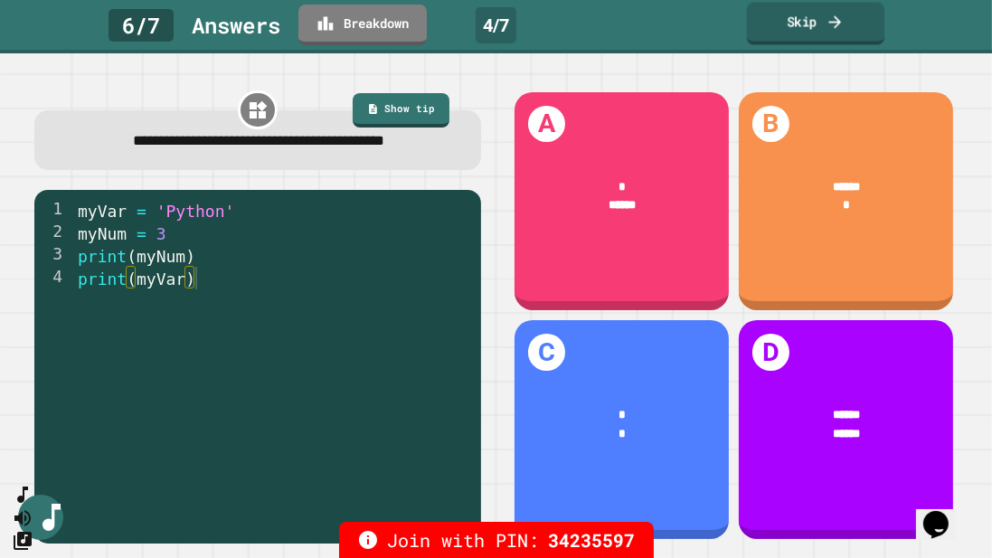
click at [818, 30] on link "Skip" at bounding box center [816, 23] width 138 height 42
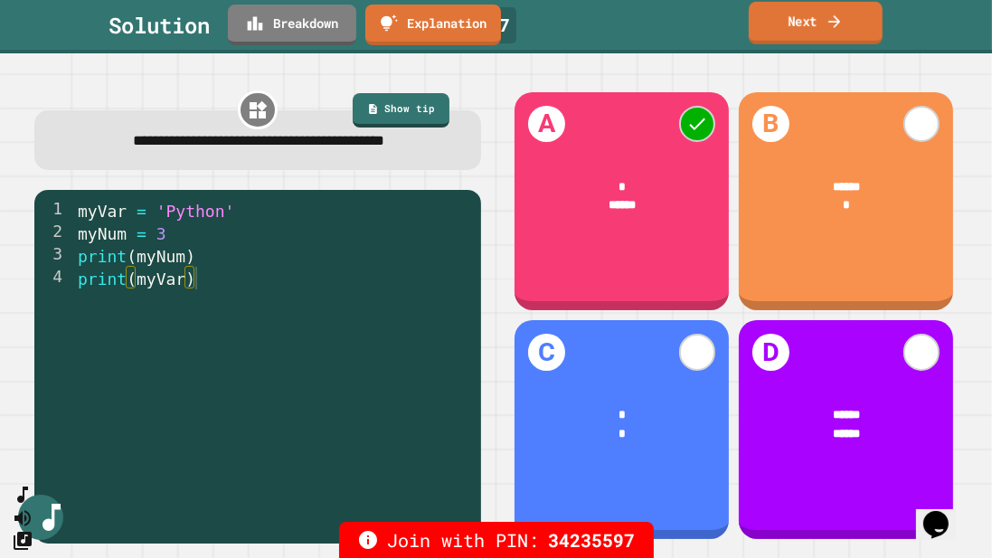
click at [771, 33] on link "Next" at bounding box center [815, 23] width 134 height 42
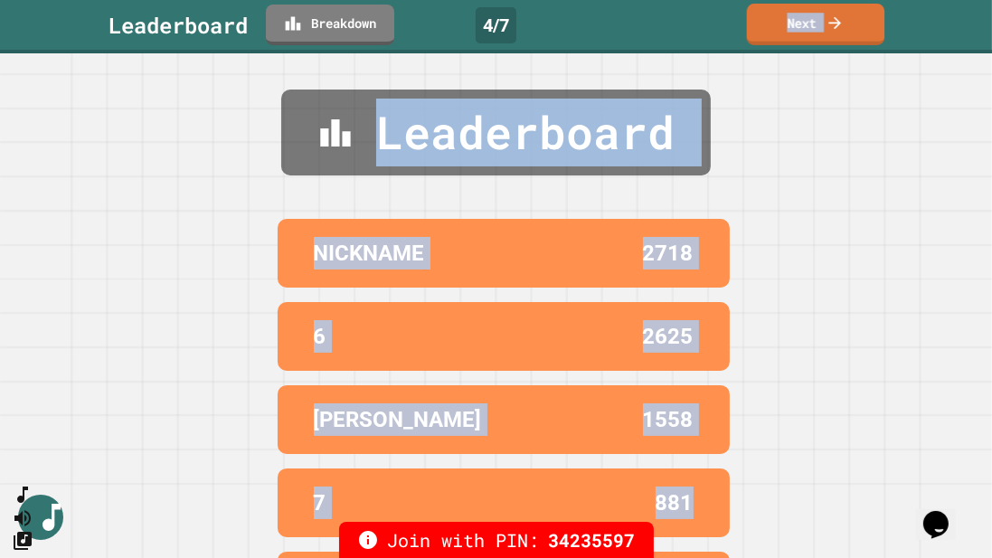
click at [810, 10] on link "Next" at bounding box center [815, 25] width 137 height 42
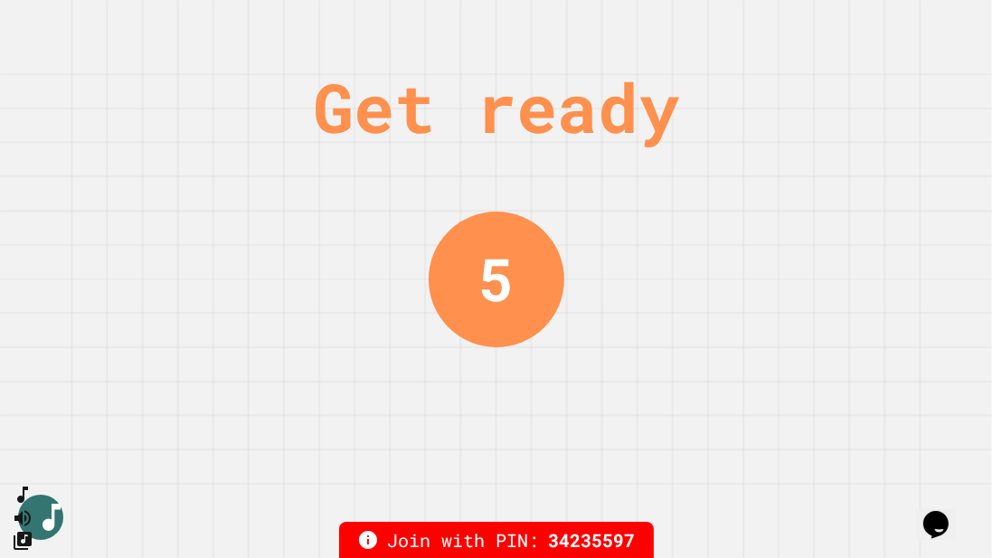
click at [628, 57] on div "Get ready" at bounding box center [496, 107] width 366 height 102
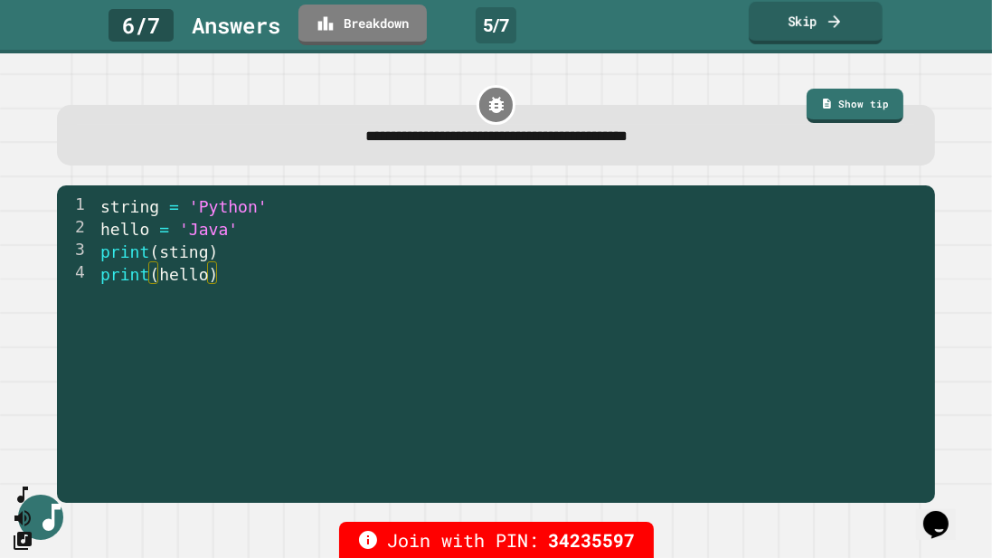
click at [842, 24] on icon at bounding box center [834, 21] width 18 height 19
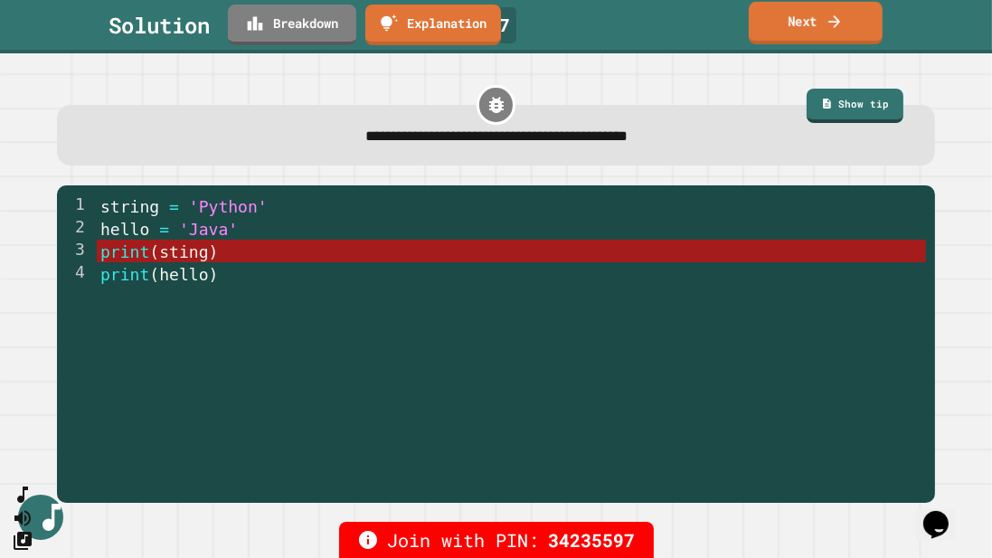
click at [777, 18] on link "Next" at bounding box center [815, 23] width 134 height 42
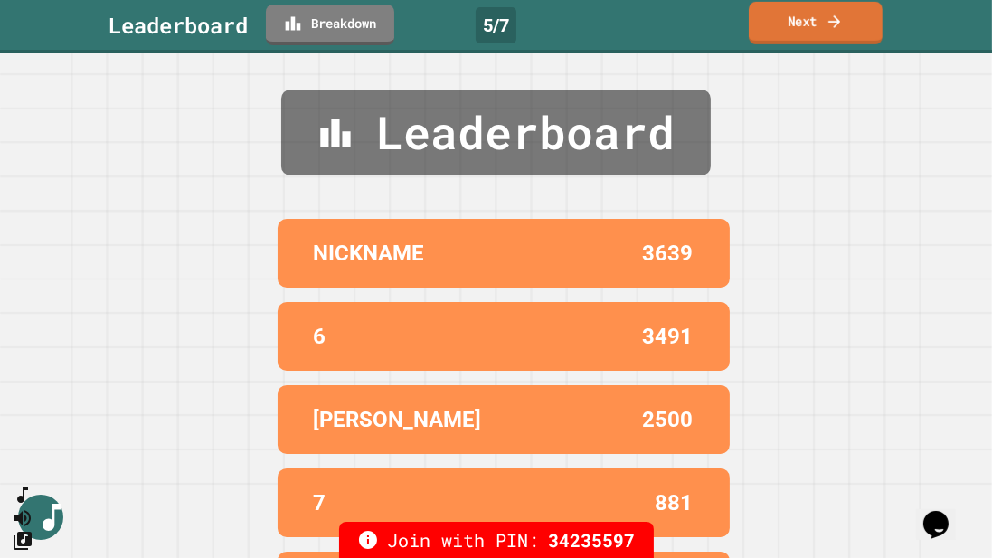
click at [754, 24] on link "Next" at bounding box center [815, 23] width 134 height 42
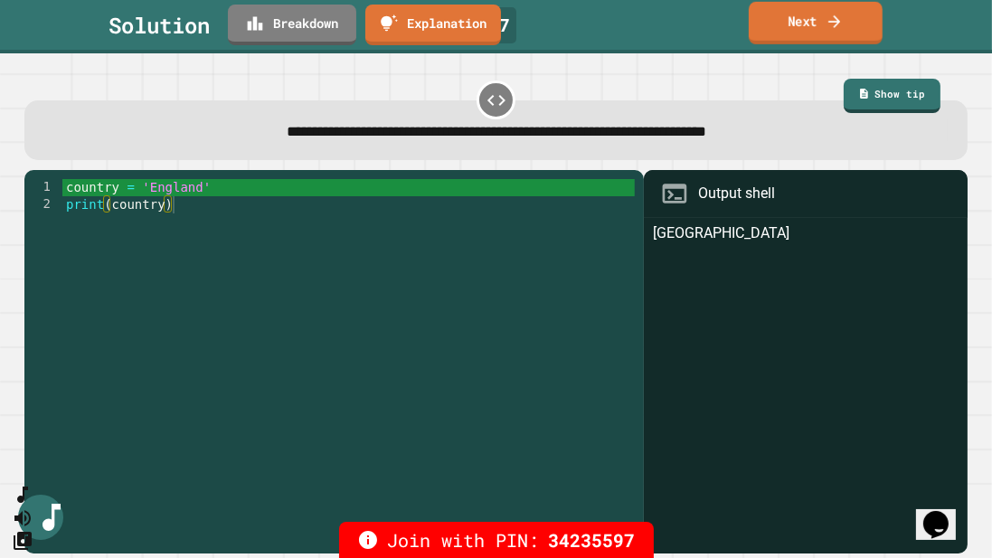
click at [809, 17] on link "Next" at bounding box center [815, 23] width 134 height 42
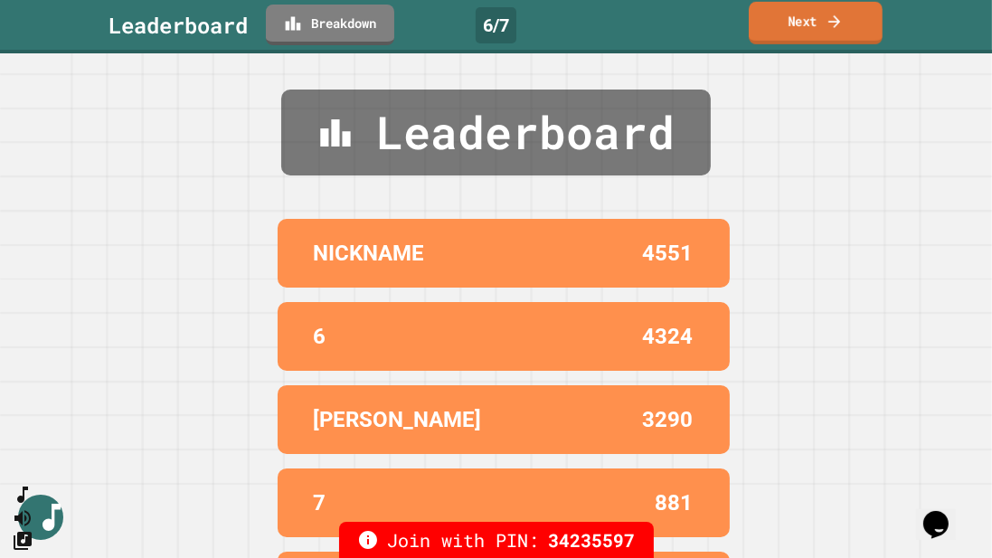
click at [771, 29] on link "Next" at bounding box center [815, 23] width 134 height 42
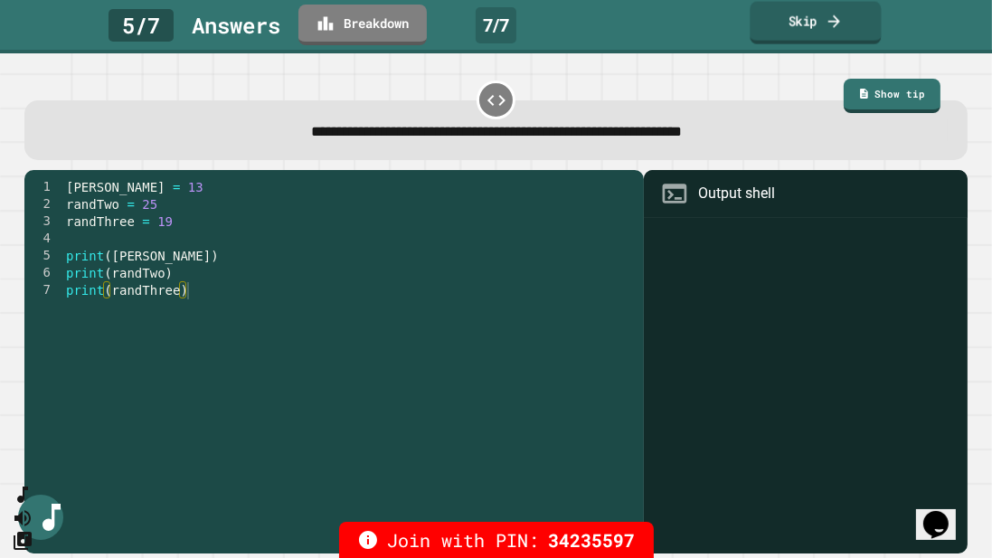
click at [782, 39] on link "Skip" at bounding box center [814, 23] width 131 height 42
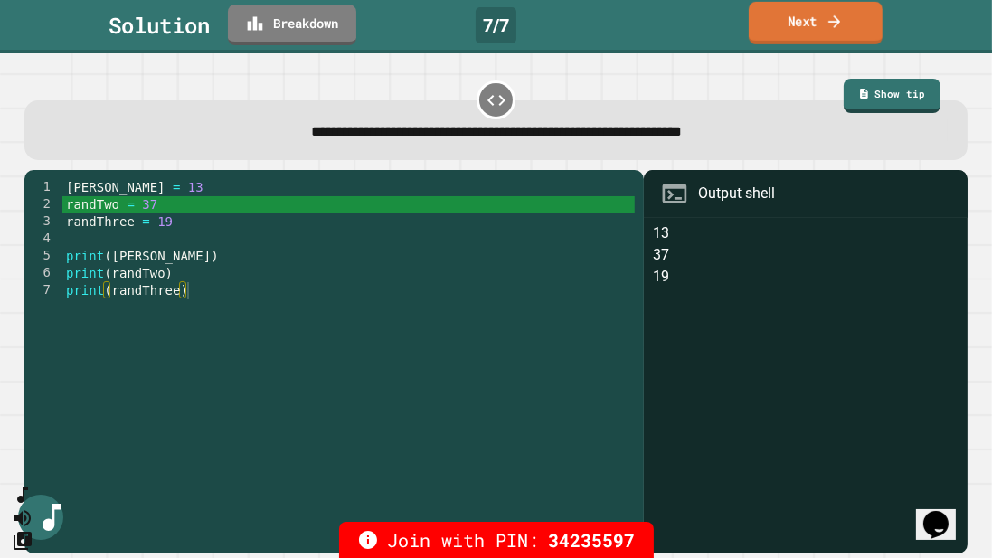
click at [786, 26] on link "Next" at bounding box center [815, 23] width 134 height 42
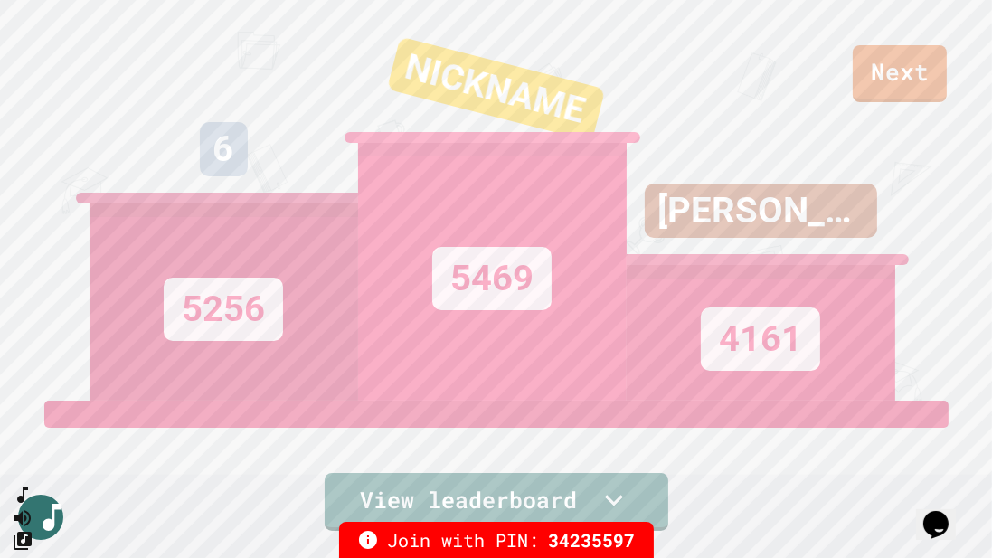
click at [868, 61] on div "JULIETTE 4161" at bounding box center [760, 200] width 268 height 400
